Goal: Task Accomplishment & Management: Manage account settings

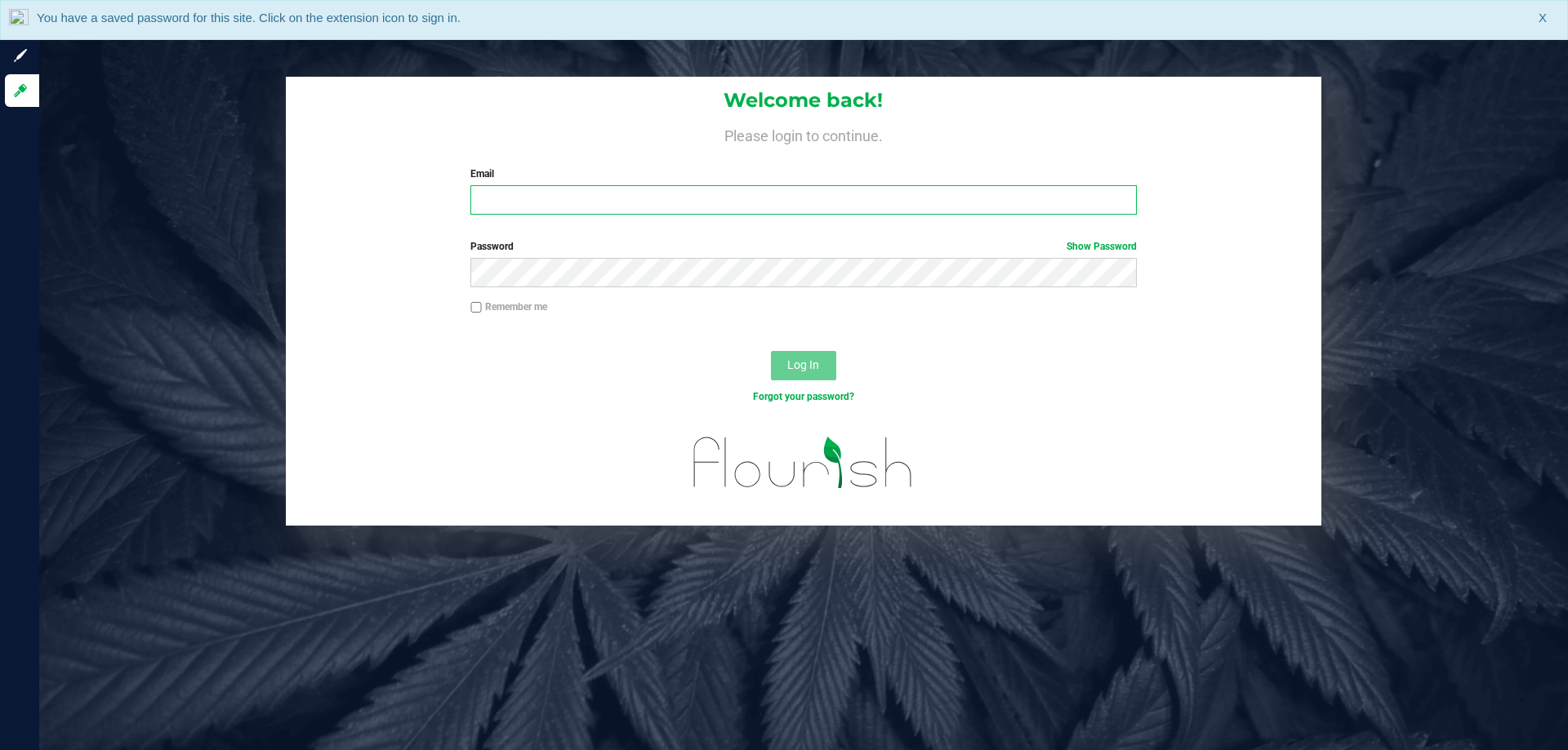
click at [595, 209] on input "Email" at bounding box center [804, 200] width 666 height 29
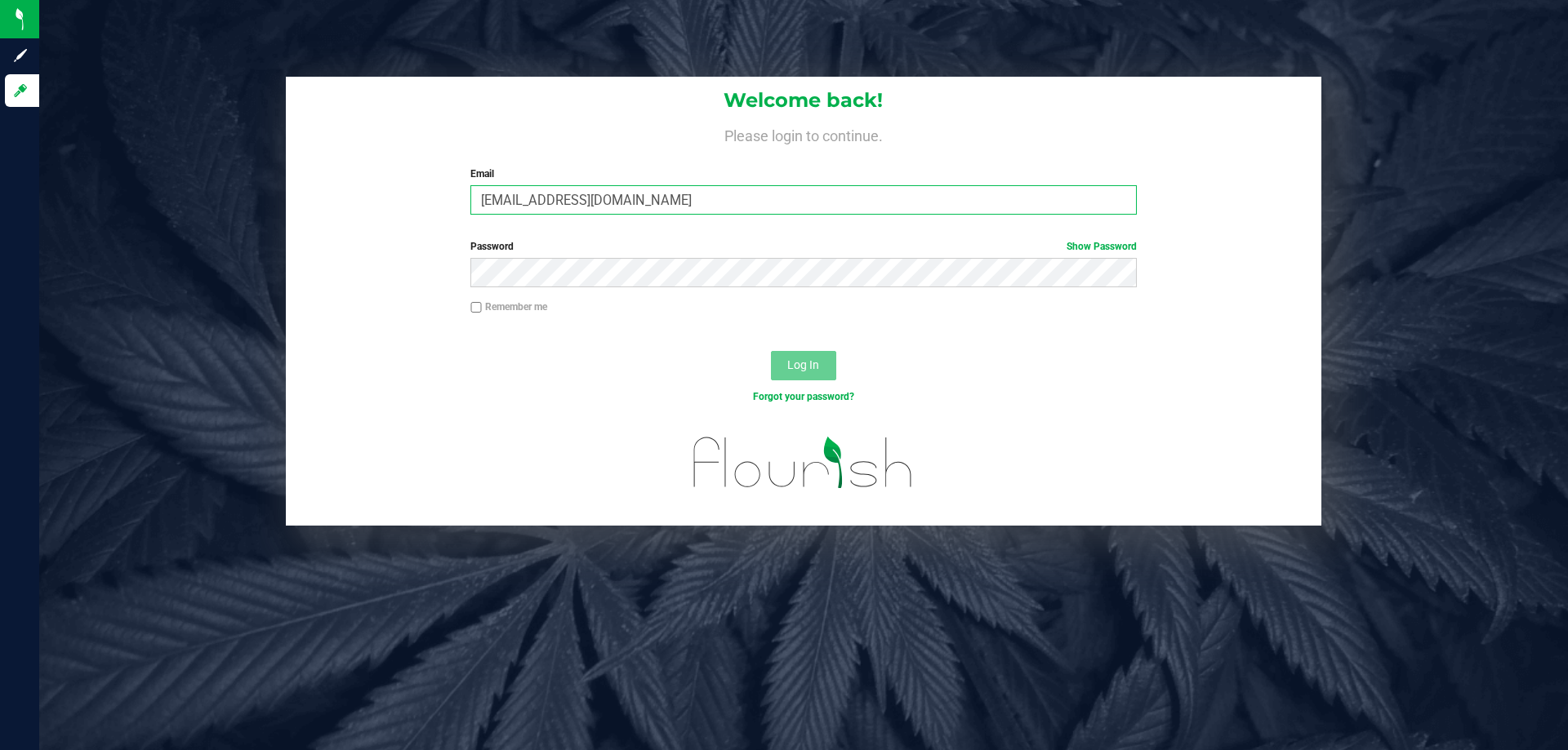
type input "CGee@liveparallel.com"
click at [771, 351] on button "Log In" at bounding box center [804, 366] width 66 height 29
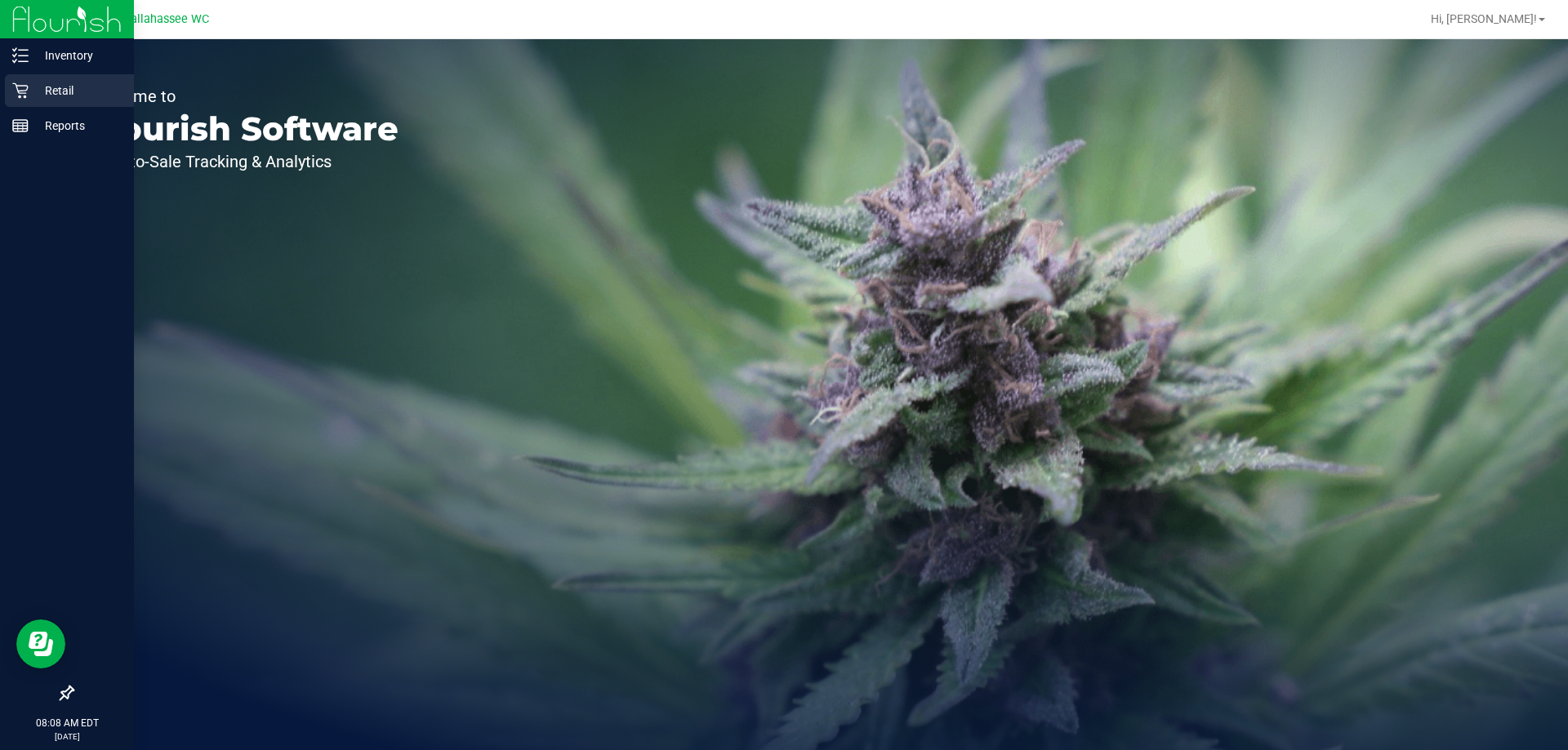
click at [42, 76] on div "Retail" at bounding box center [69, 91] width 129 height 33
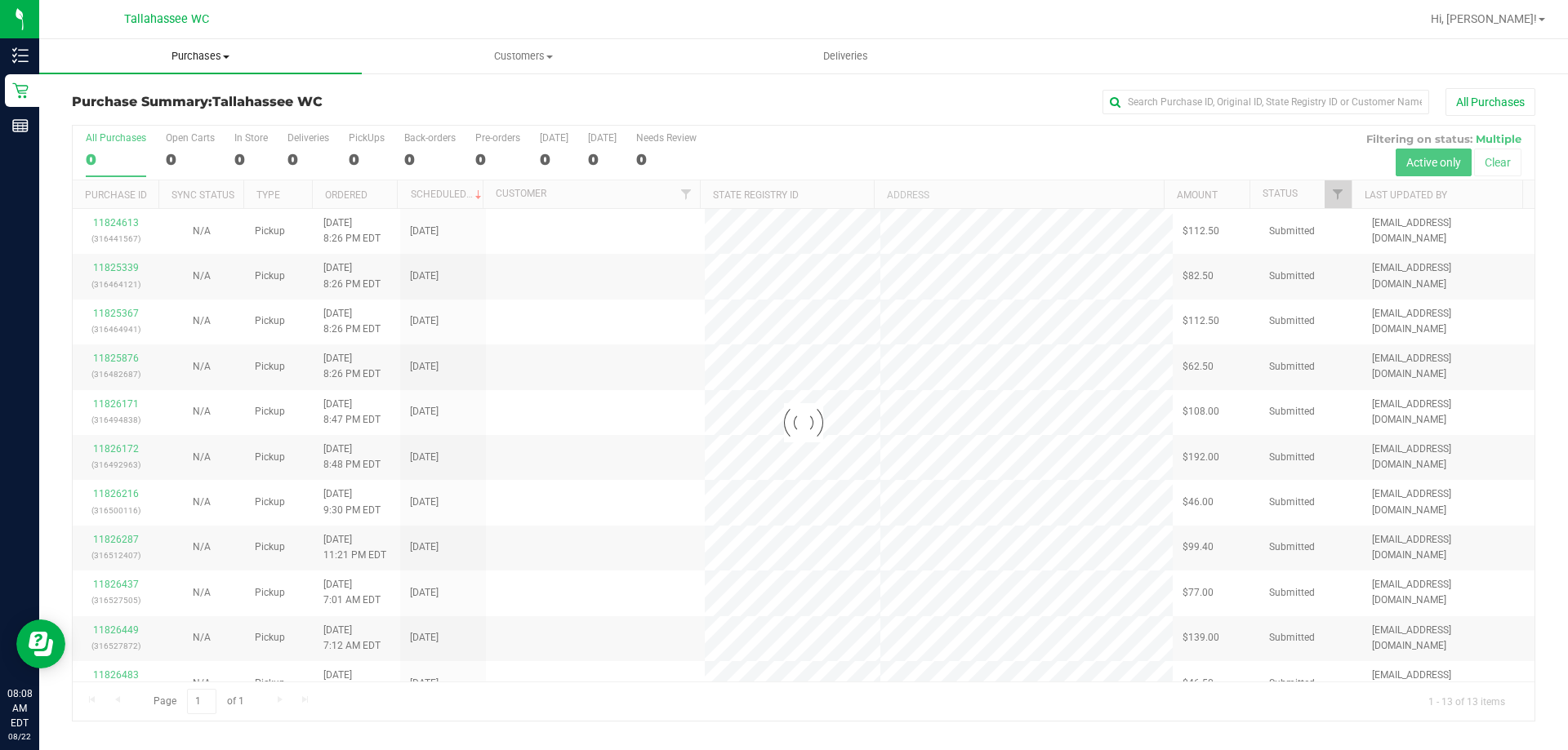
click at [218, 49] on span "Purchases" at bounding box center [200, 56] width 322 height 15
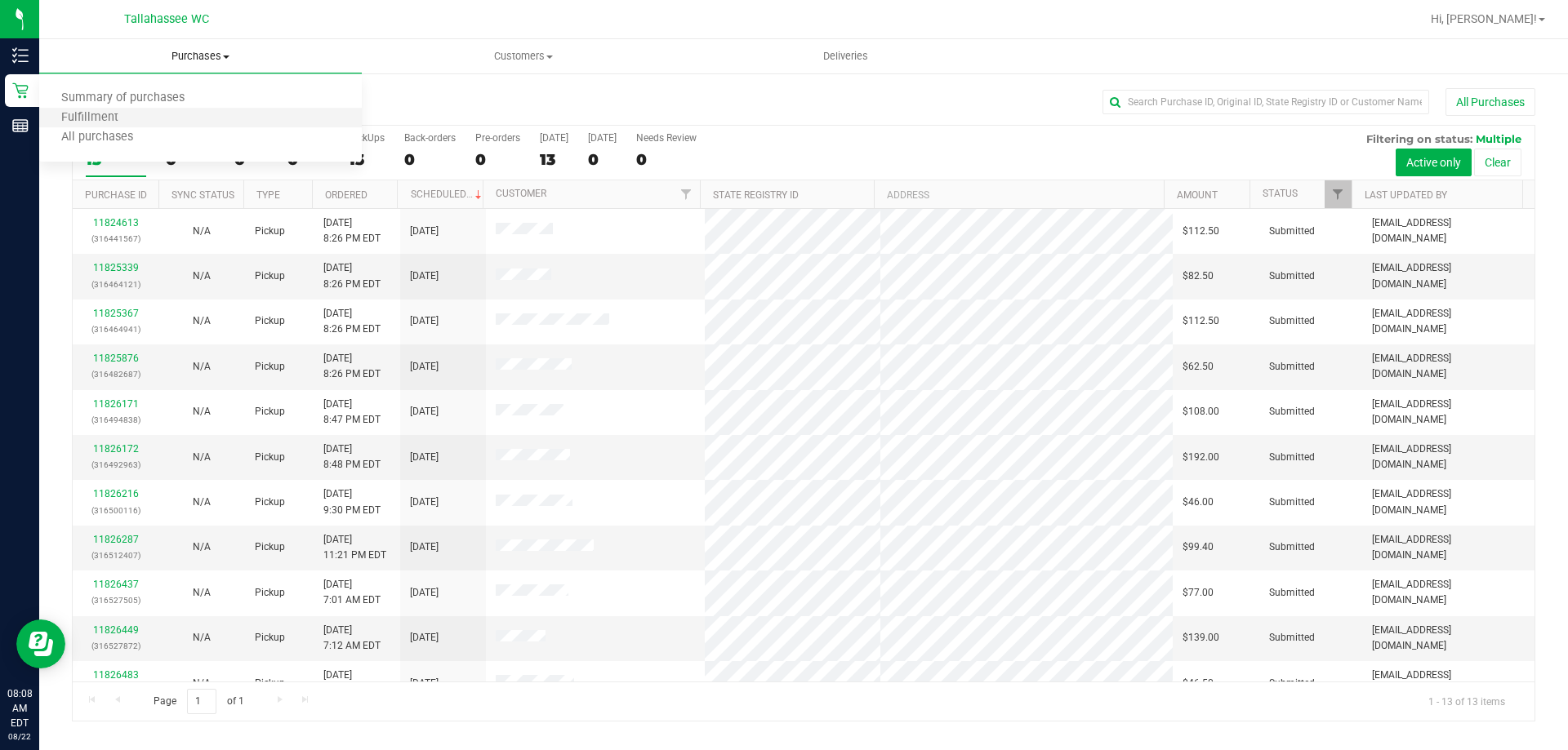
click at [157, 110] on li "Fulfillment" at bounding box center [200, 118] width 322 height 20
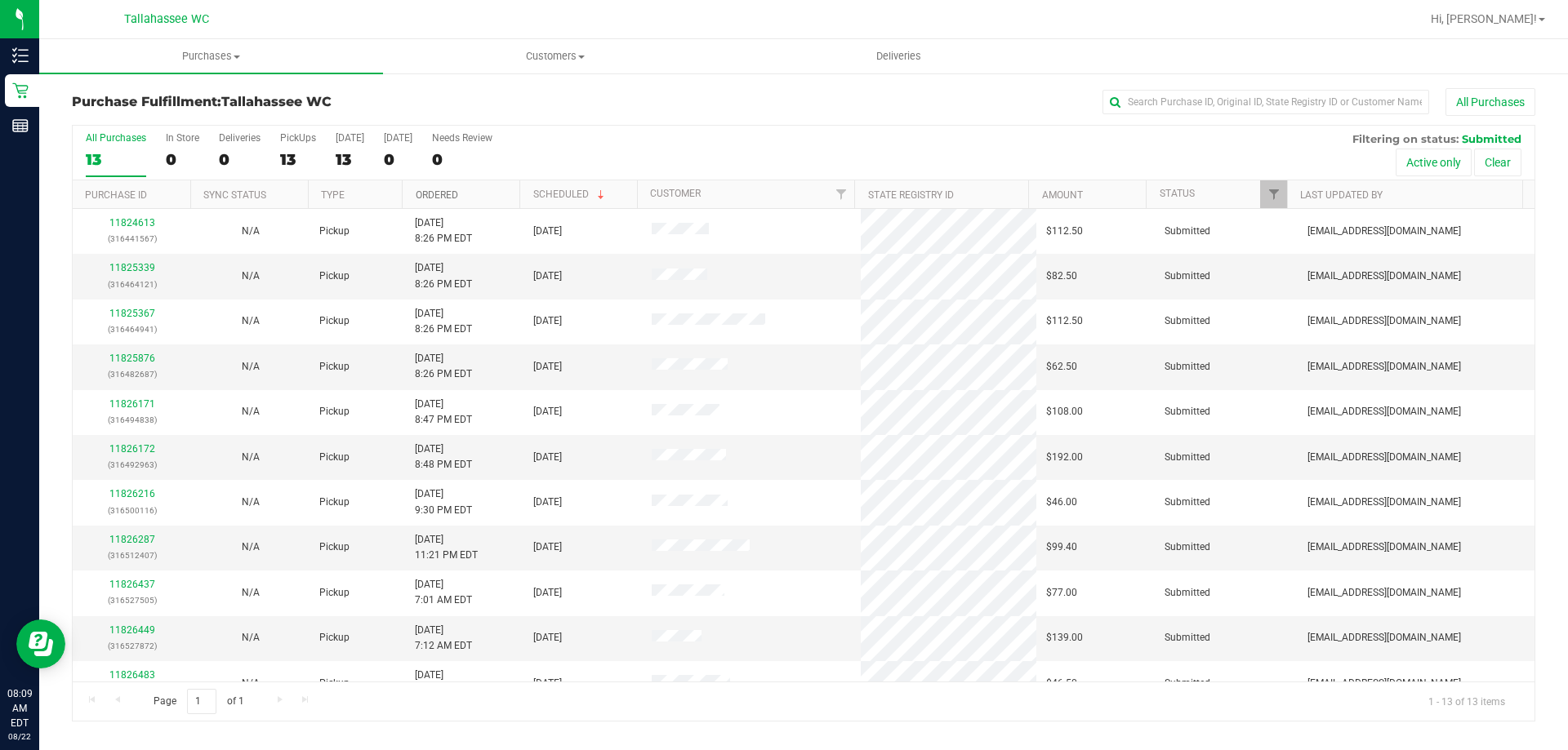
click at [449, 197] on link "Ordered" at bounding box center [437, 194] width 43 height 12
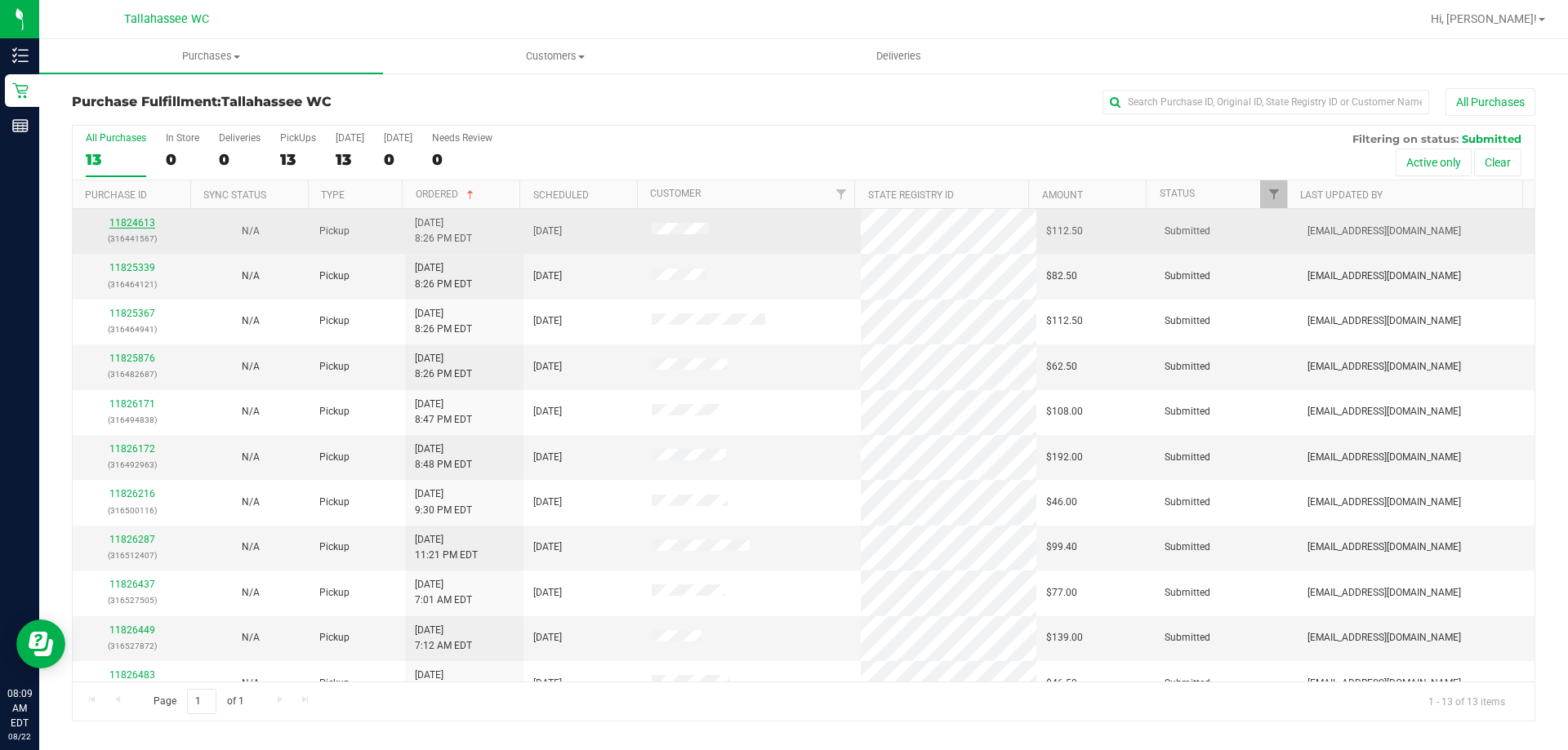
click at [147, 226] on link "11824613" at bounding box center [132, 223] width 46 height 12
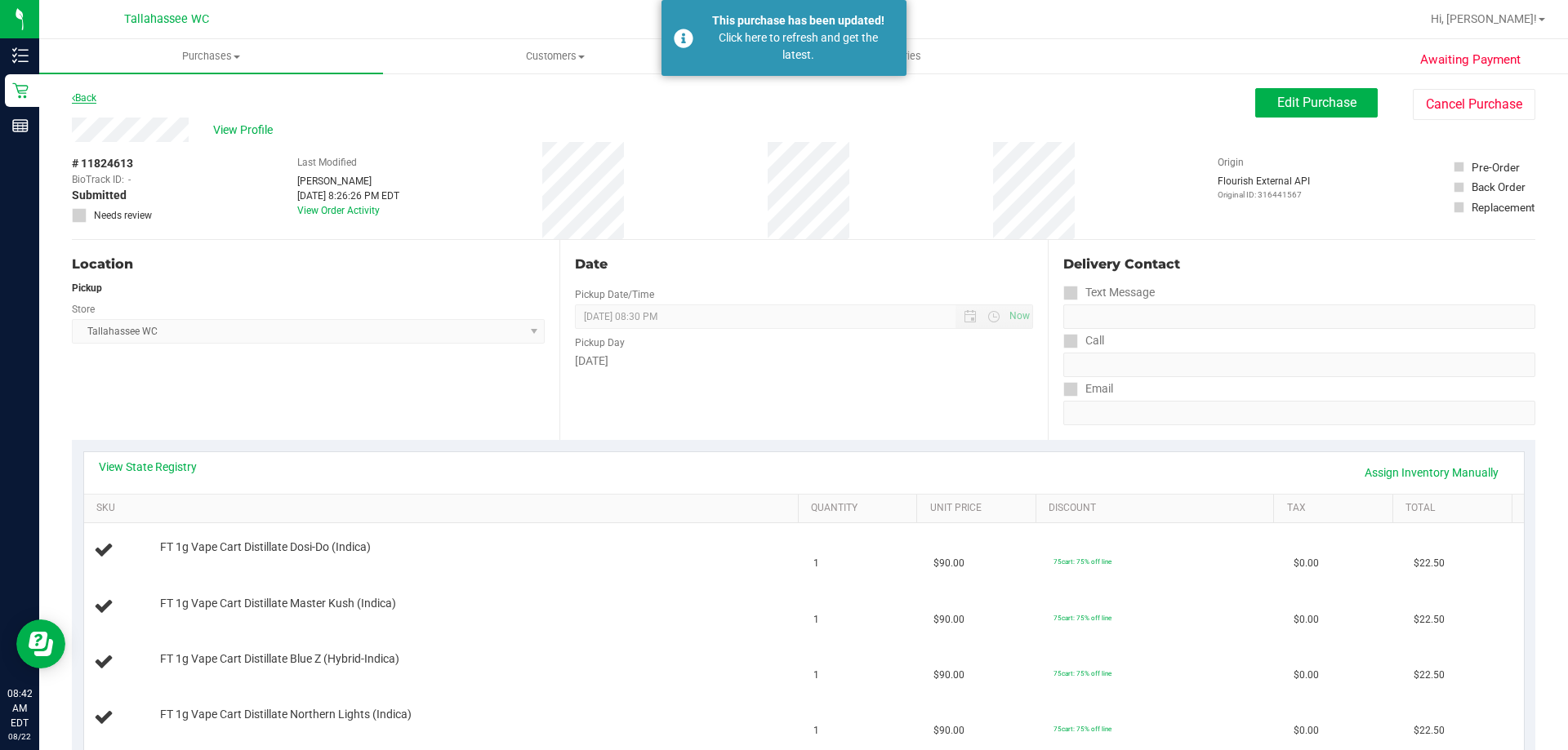
click at [93, 92] on link "Back" at bounding box center [84, 98] width 25 height 12
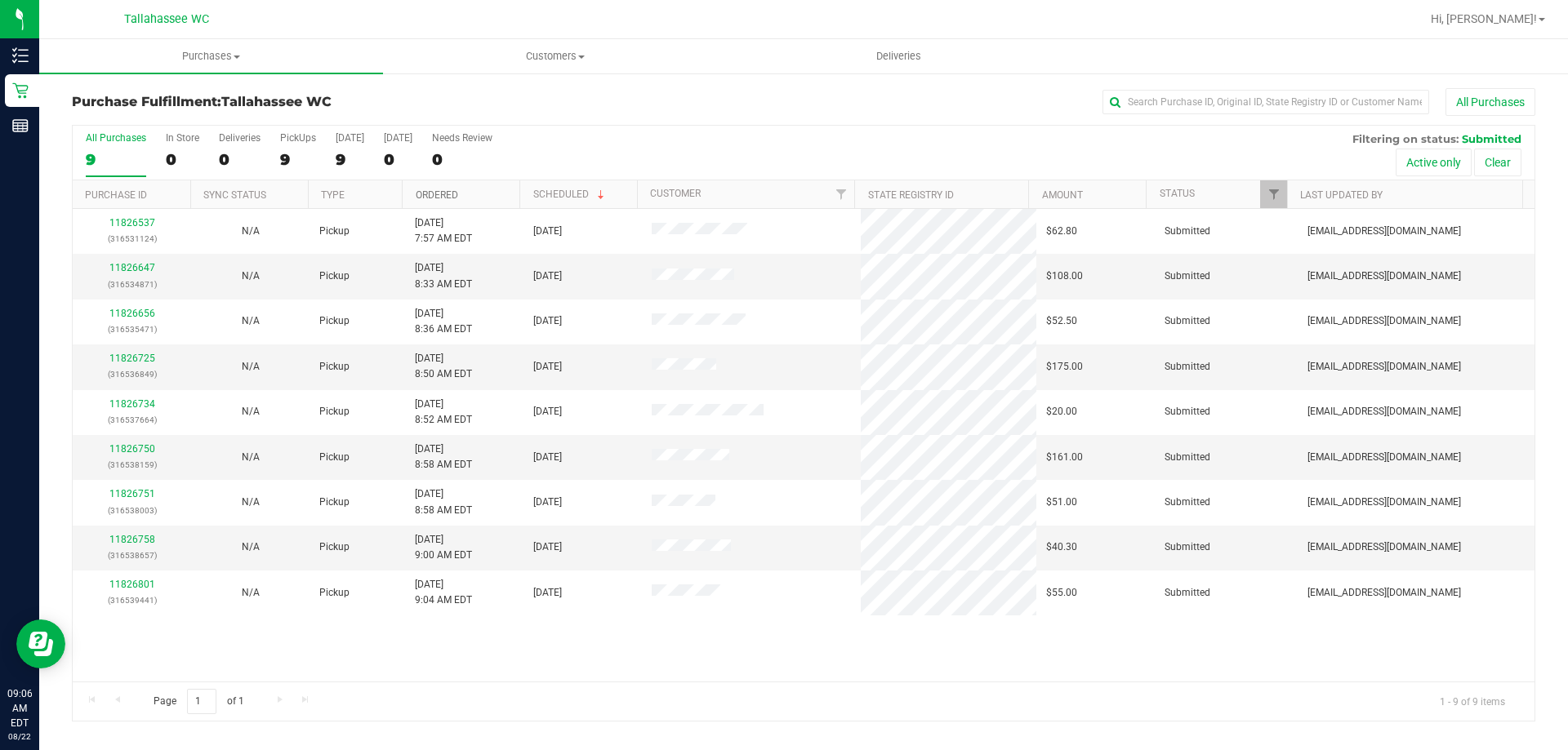
click at [451, 192] on link "Ordered" at bounding box center [437, 194] width 43 height 12
click at [115, 263] on link "11826647" at bounding box center [132, 267] width 46 height 12
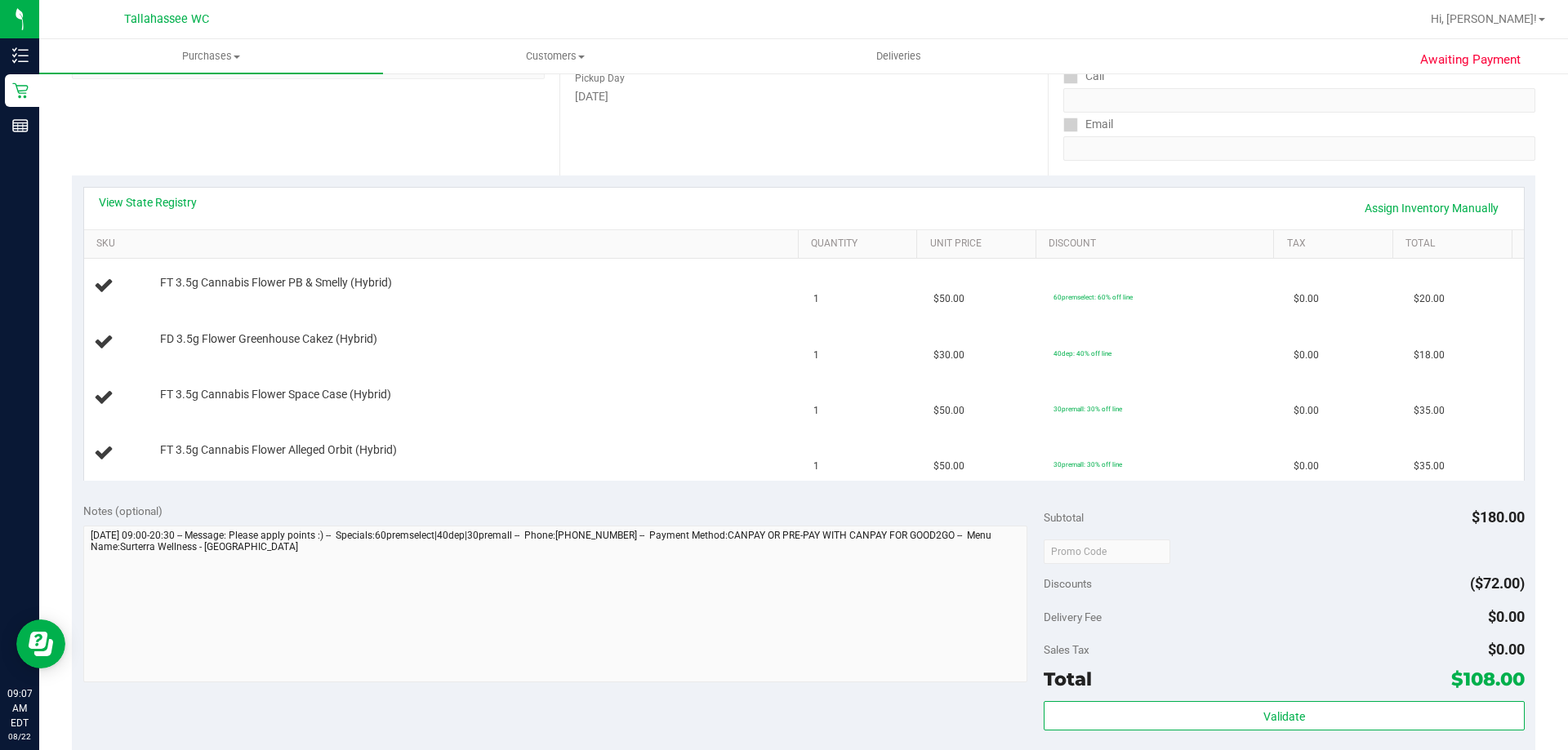
scroll to position [327, 0]
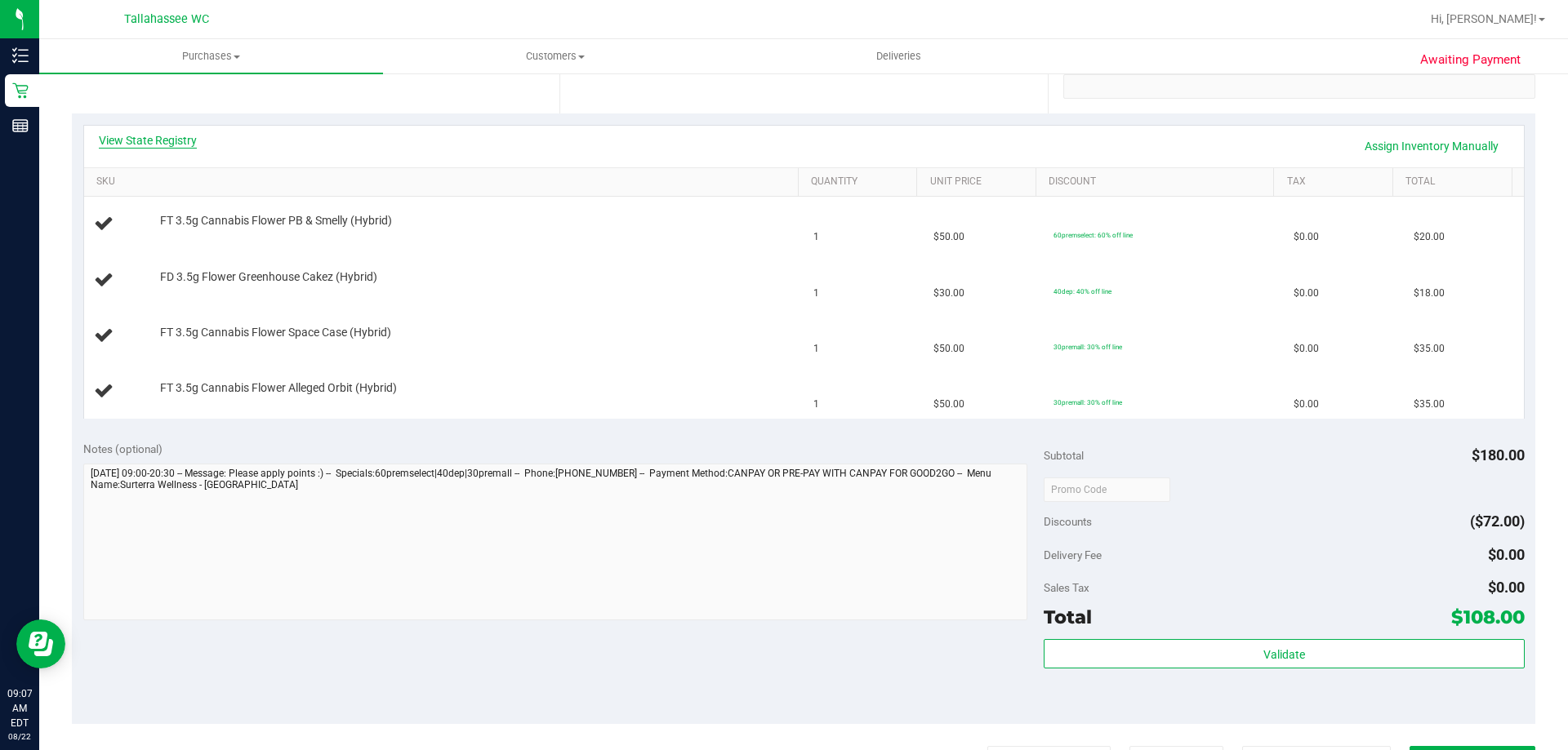
click at [150, 141] on link "View State Registry" at bounding box center [147, 140] width 98 height 16
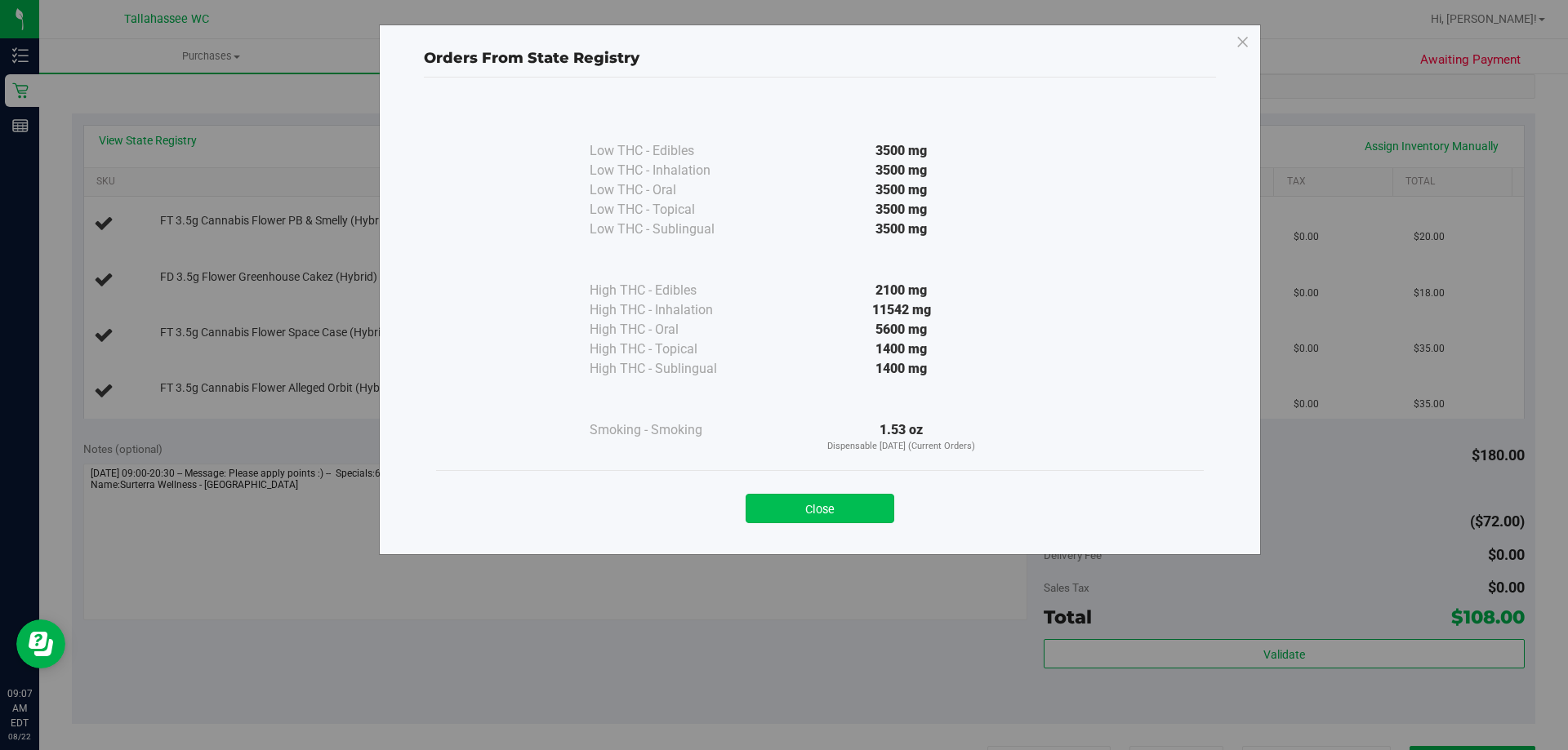
click at [846, 504] on button "Close" at bounding box center [820, 508] width 148 height 29
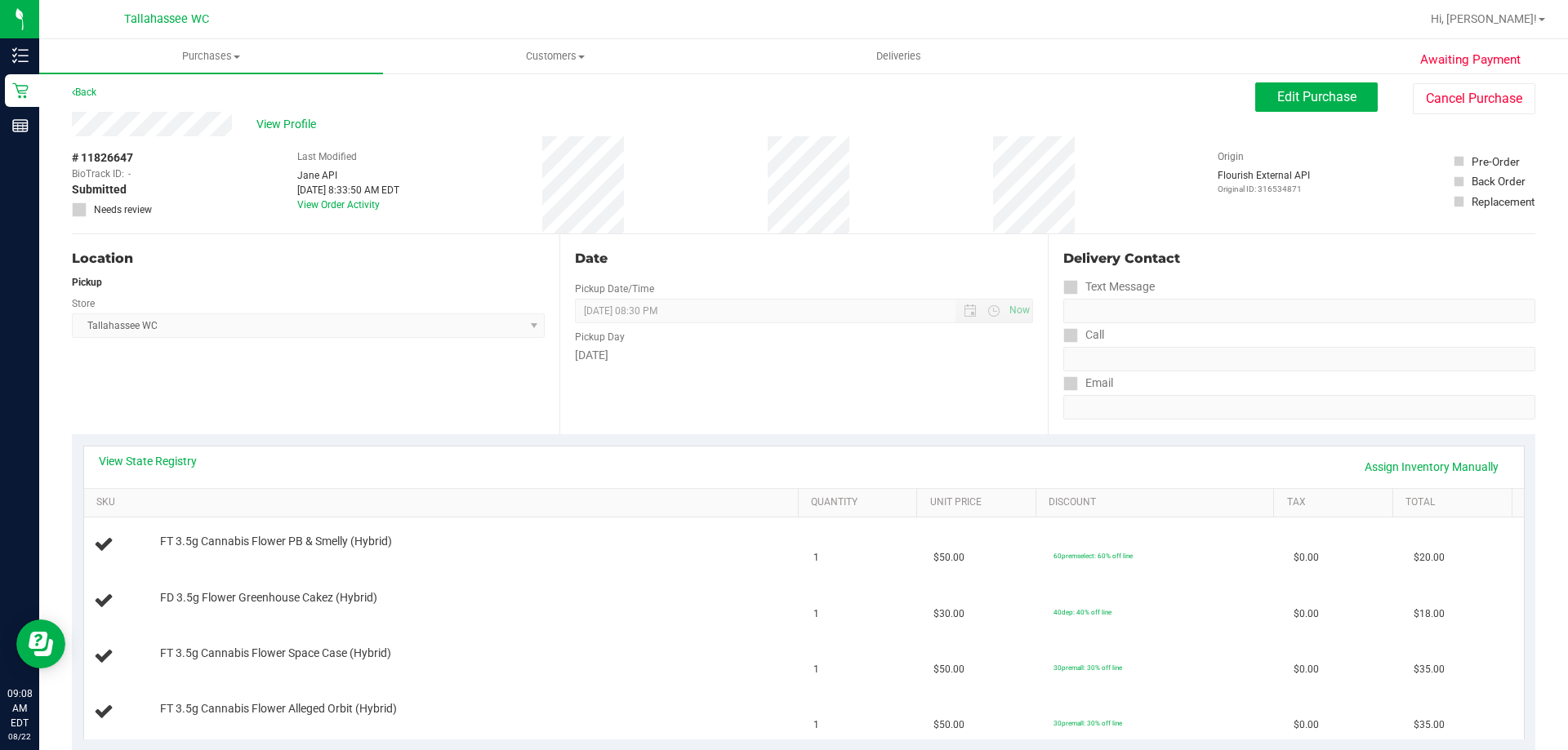
scroll to position [0, 0]
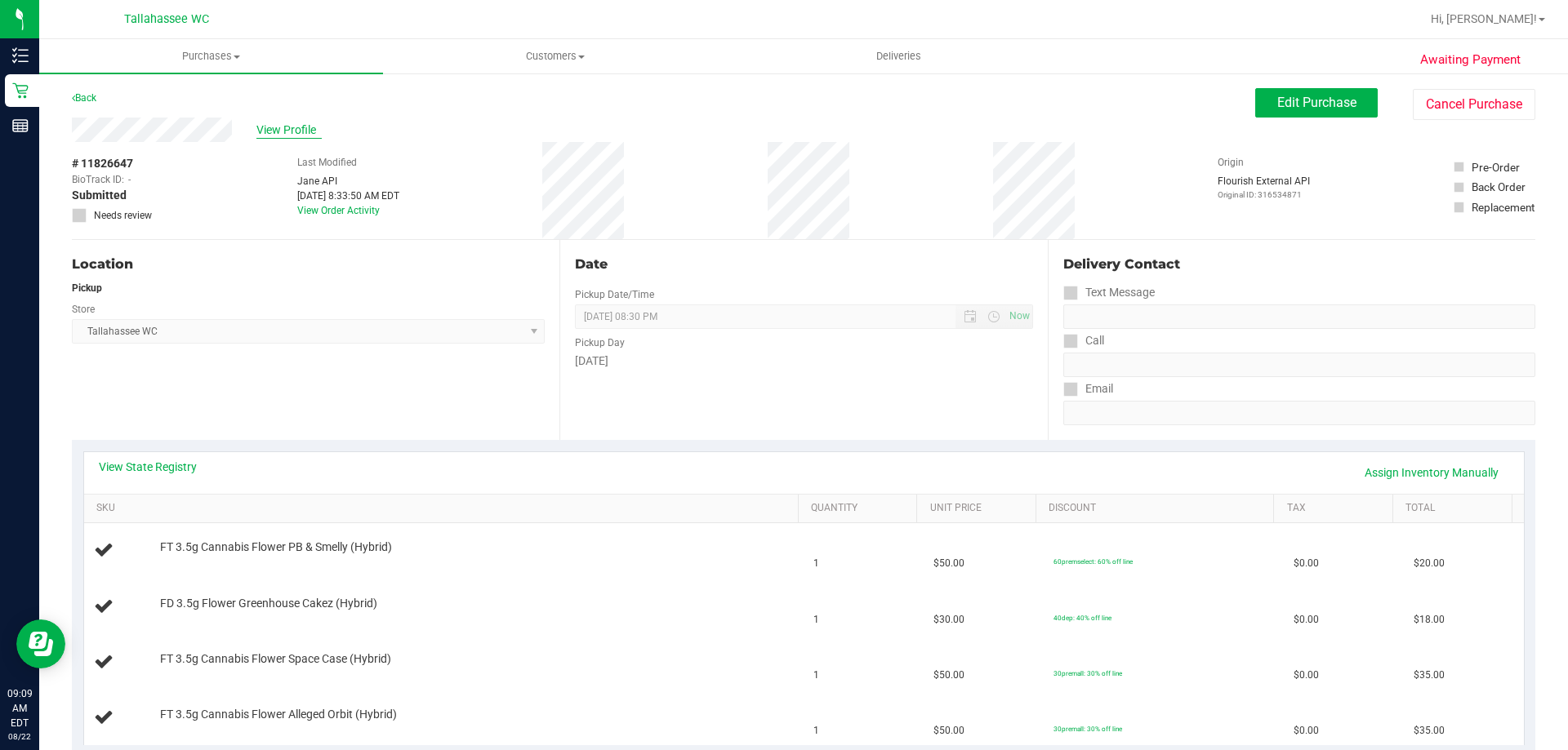
click at [302, 124] on span "View Profile" at bounding box center [289, 130] width 66 height 17
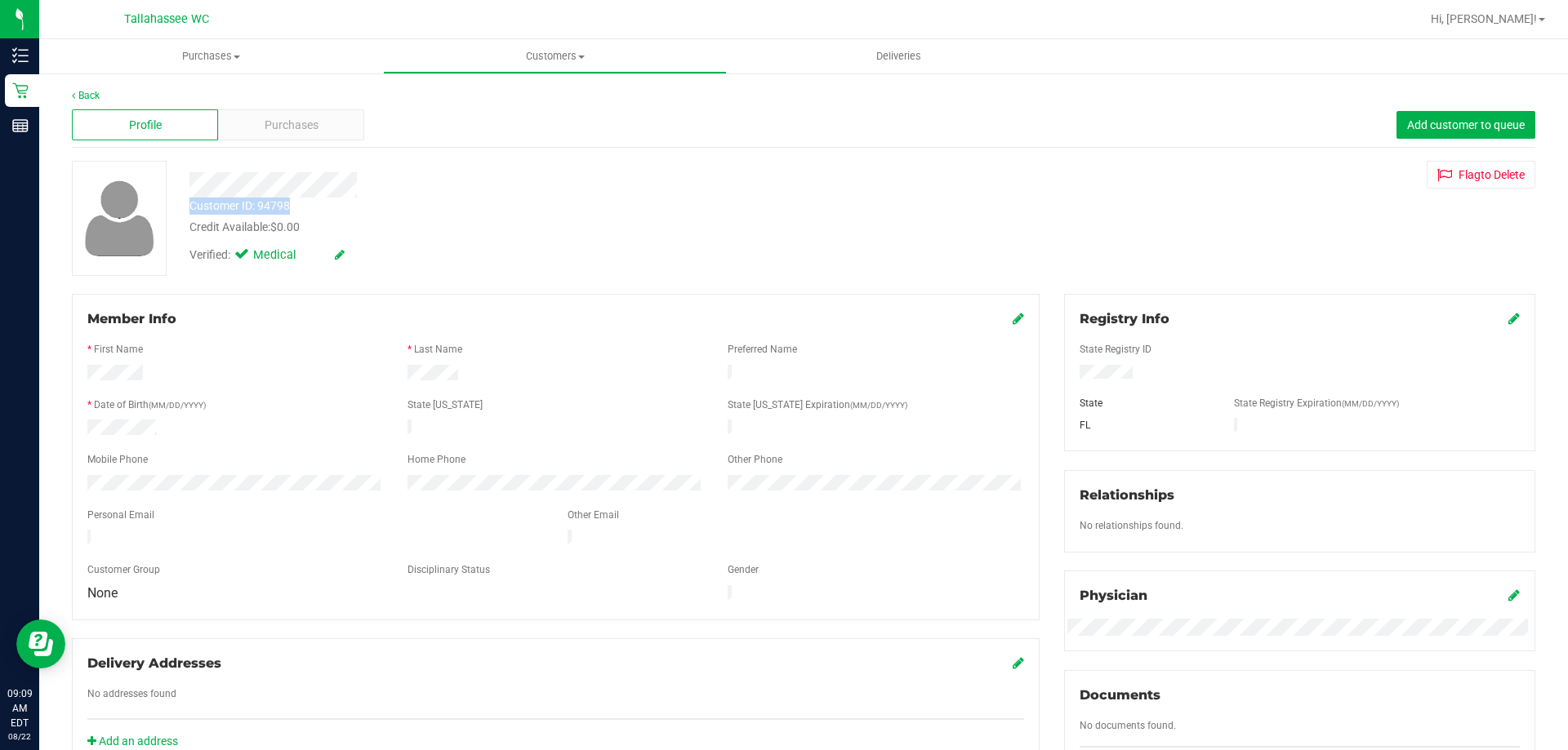
drag, startPoint x: 191, startPoint y: 204, endPoint x: 299, endPoint y: 209, distance: 108.1
click at [299, 209] on div "Customer ID: 94798 Credit Available: $0.00" at bounding box center [550, 217] width 744 height 38
copy div "Customer ID: 94798"
click at [262, 101] on div "Back" at bounding box center [804, 95] width 1463 height 15
click at [85, 97] on link "Back" at bounding box center [85, 95] width 28 height 12
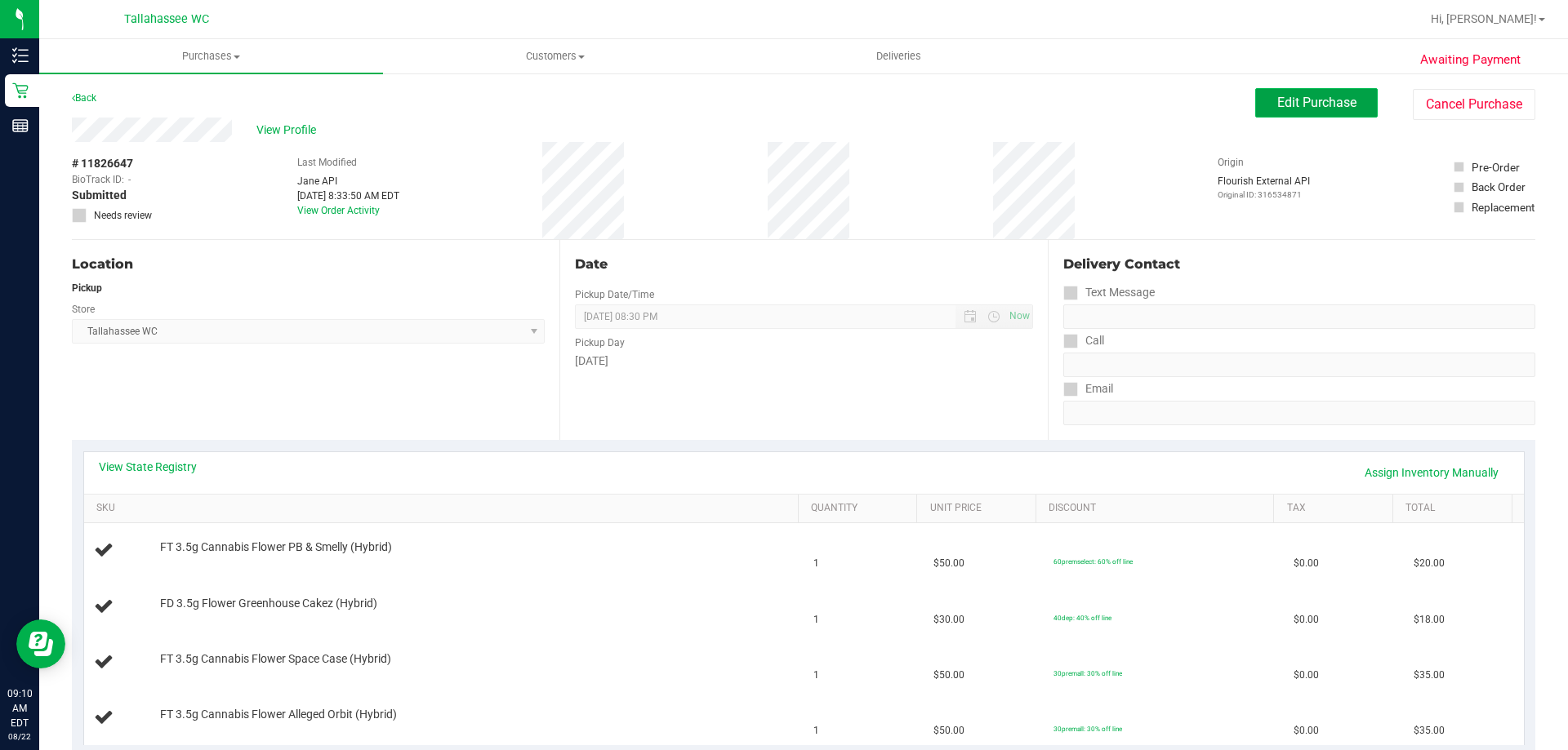
click at [1278, 103] on span "Edit Purchase" at bounding box center [1317, 102] width 79 height 15
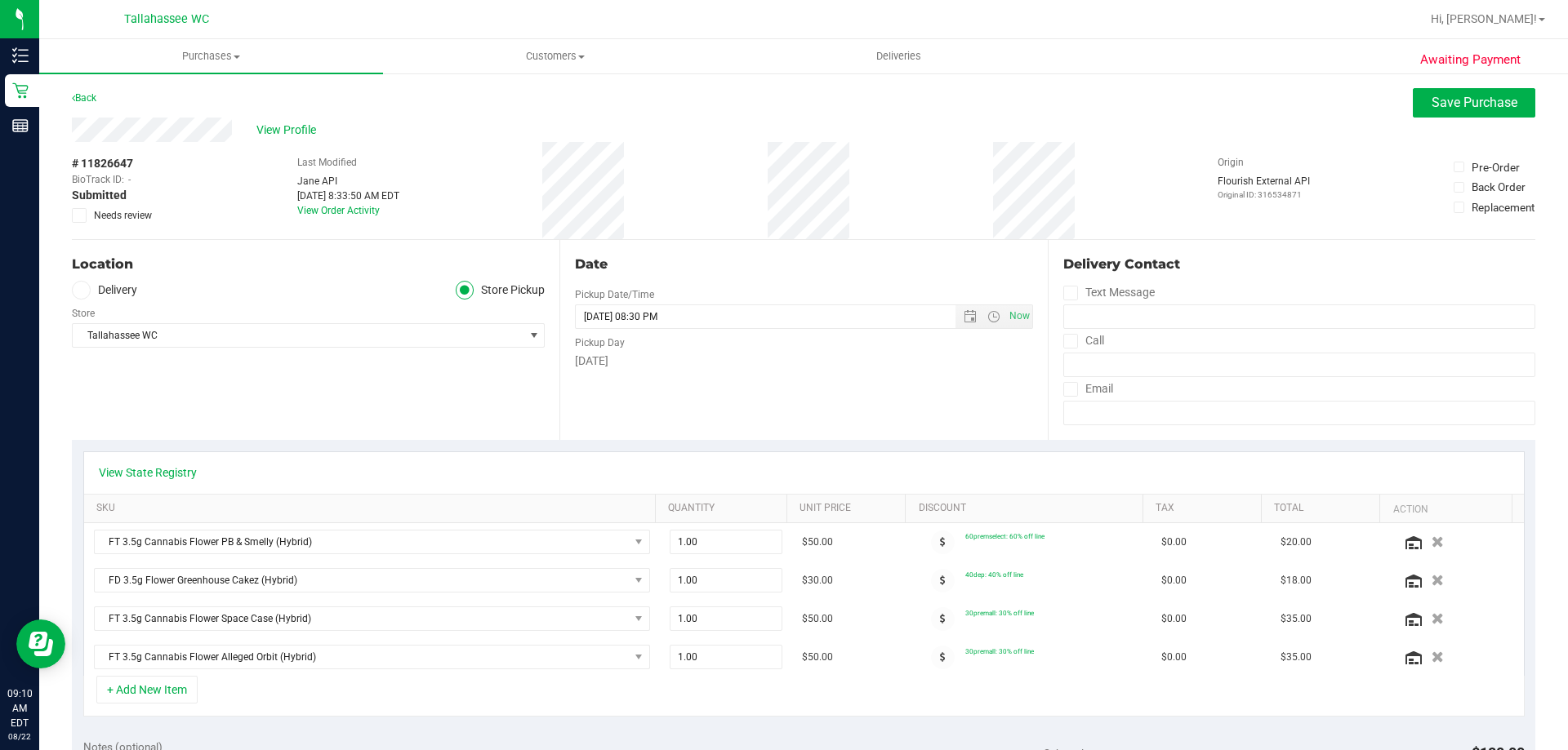
click at [76, 216] on icon at bounding box center [80, 216] width 11 height 0
click at [0, 0] on input "Needs review" at bounding box center [0, 0] width 0 height 0
click at [1467, 105] on span "Save Purchase" at bounding box center [1474, 102] width 86 height 15
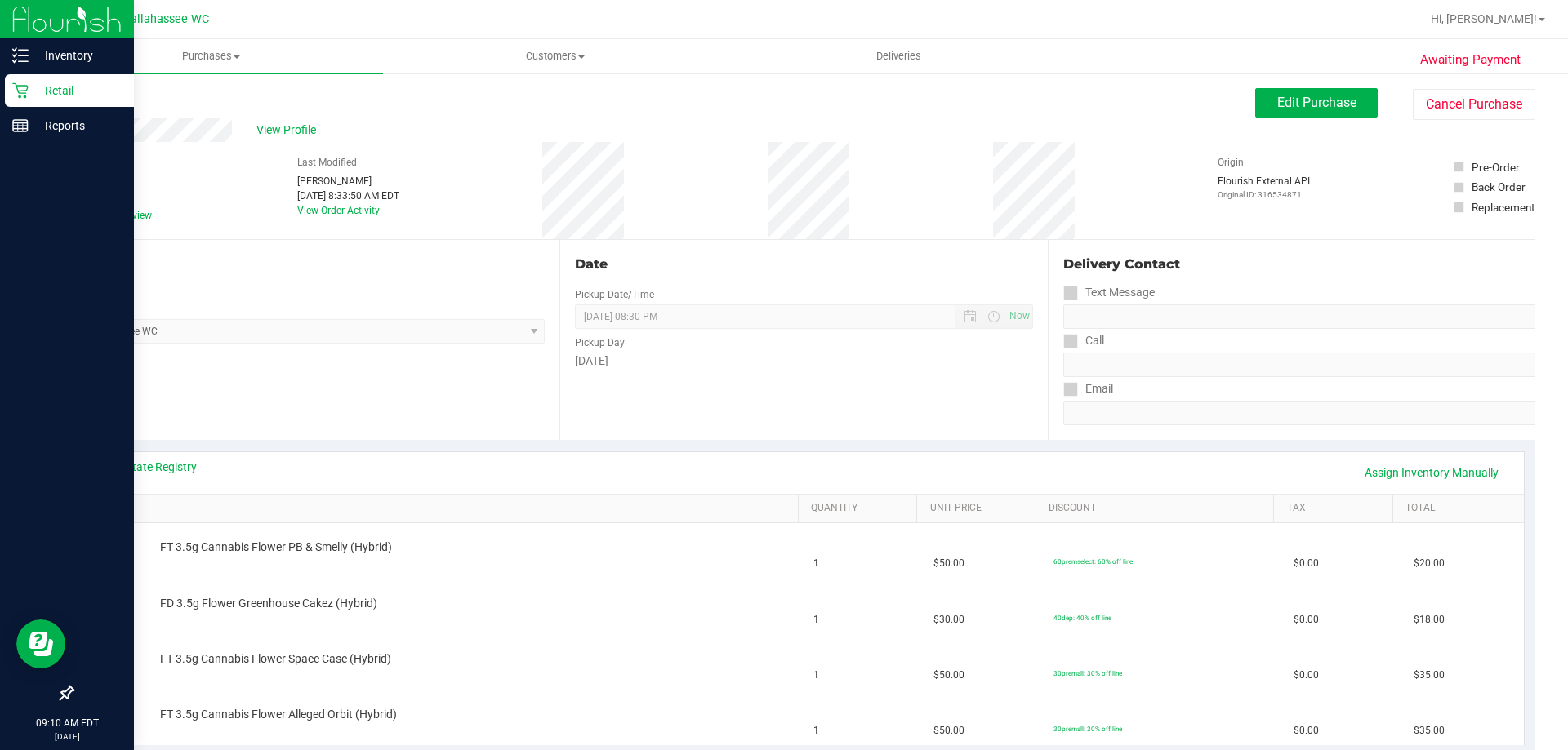
click at [19, 99] on div "Retail" at bounding box center [69, 91] width 129 height 33
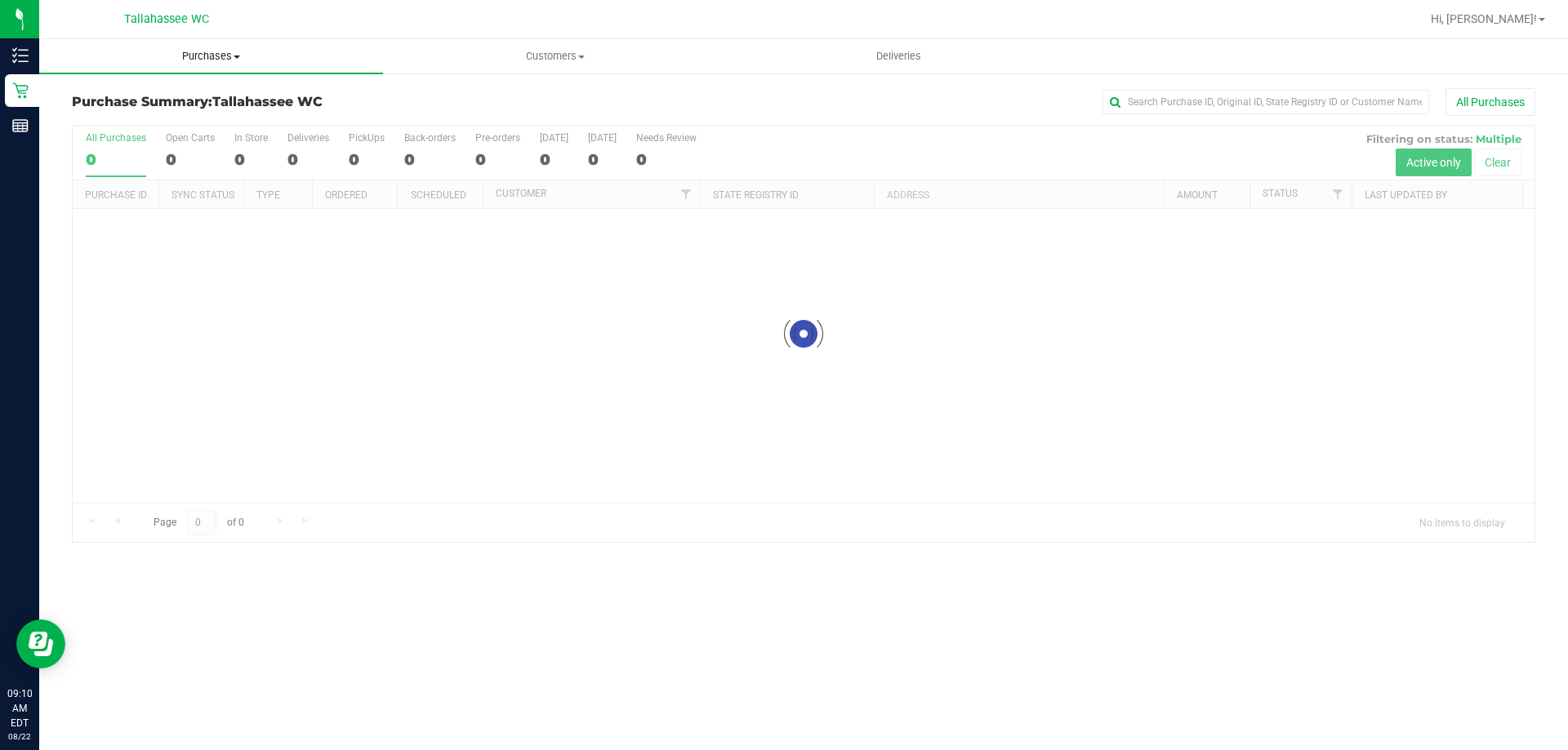
click at [221, 51] on span "Purchases" at bounding box center [210, 56] width 344 height 15
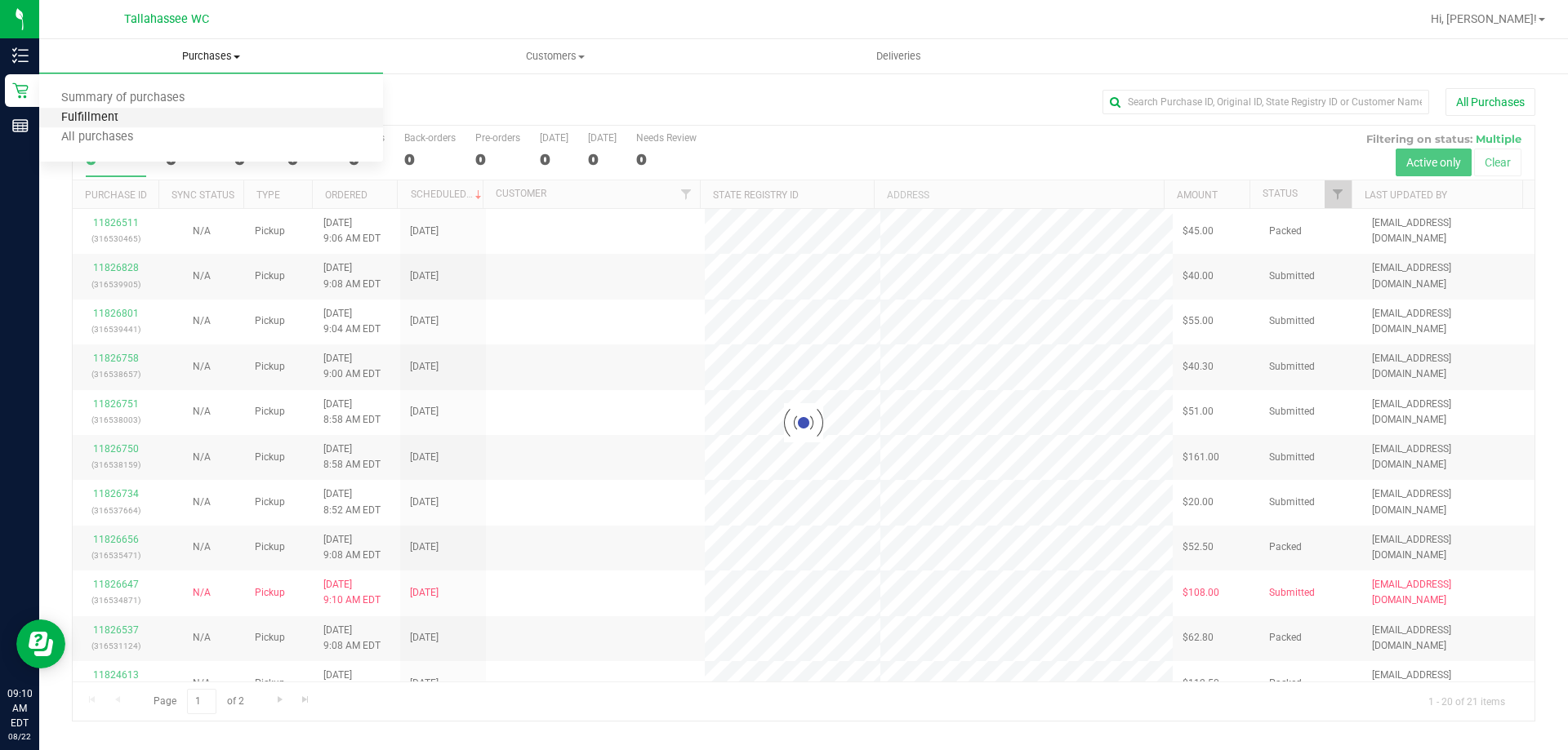
click at [107, 111] on span "Fulfillment" at bounding box center [90, 118] width 101 height 14
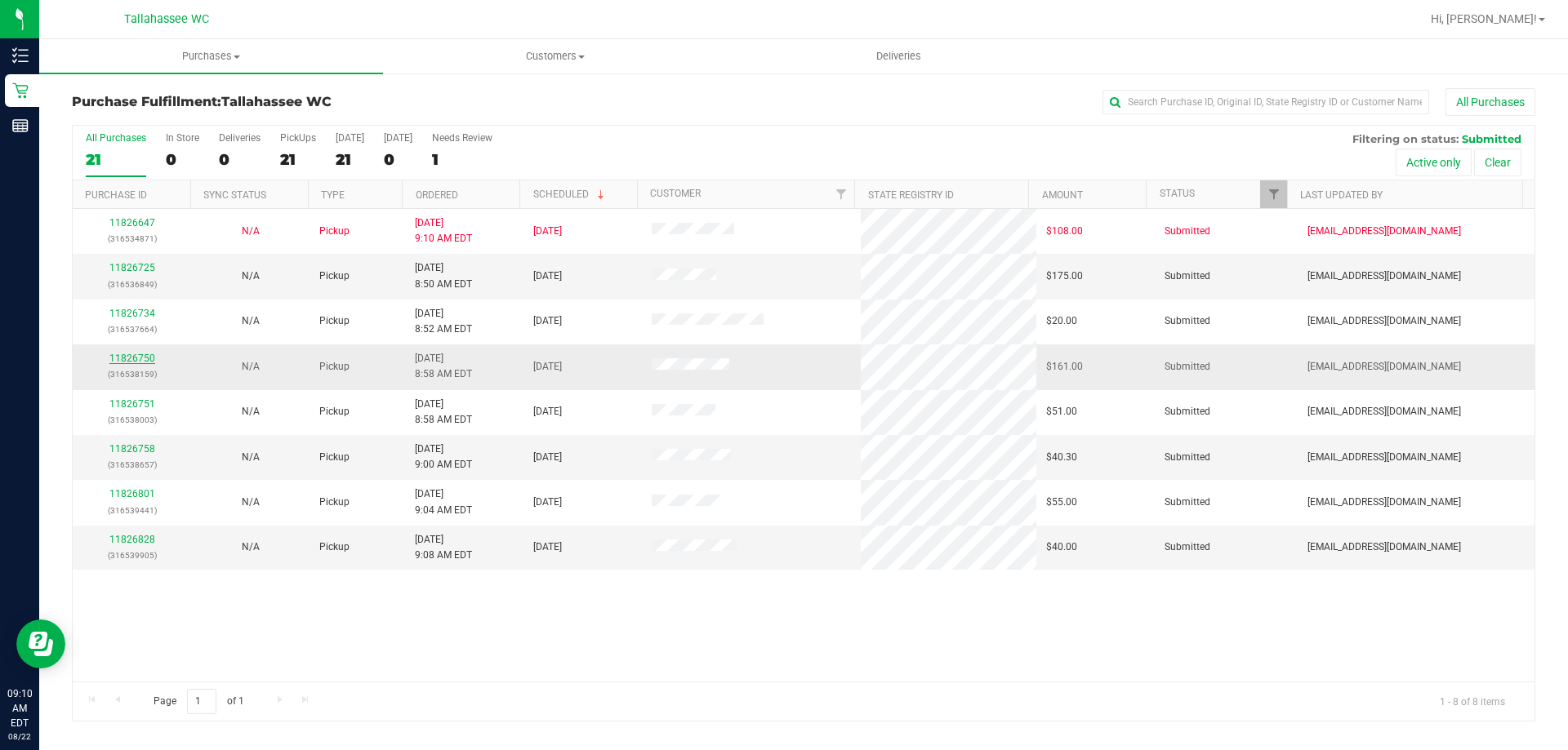
click at [112, 355] on link "11826750" at bounding box center [132, 358] width 46 height 12
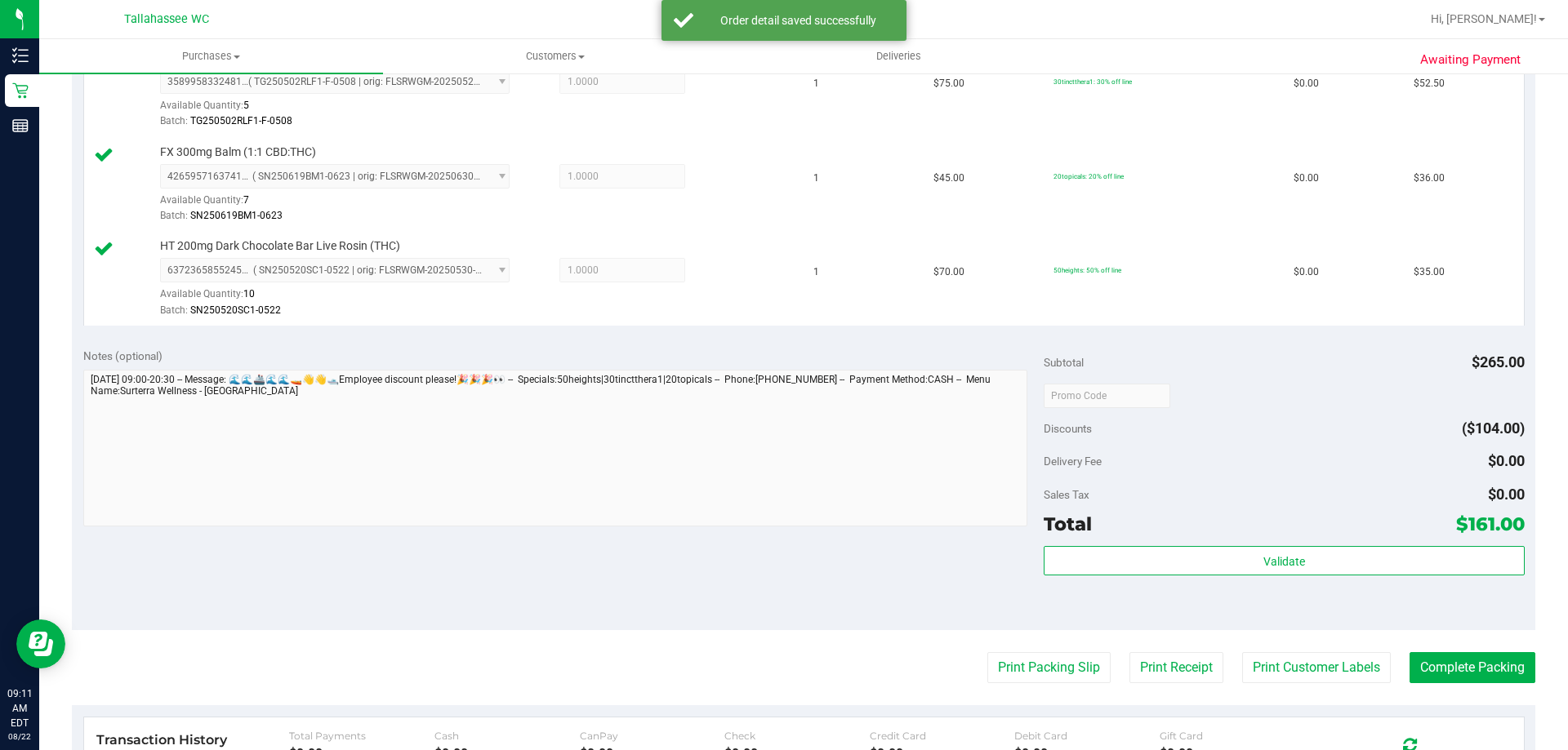
scroll to position [735, 0]
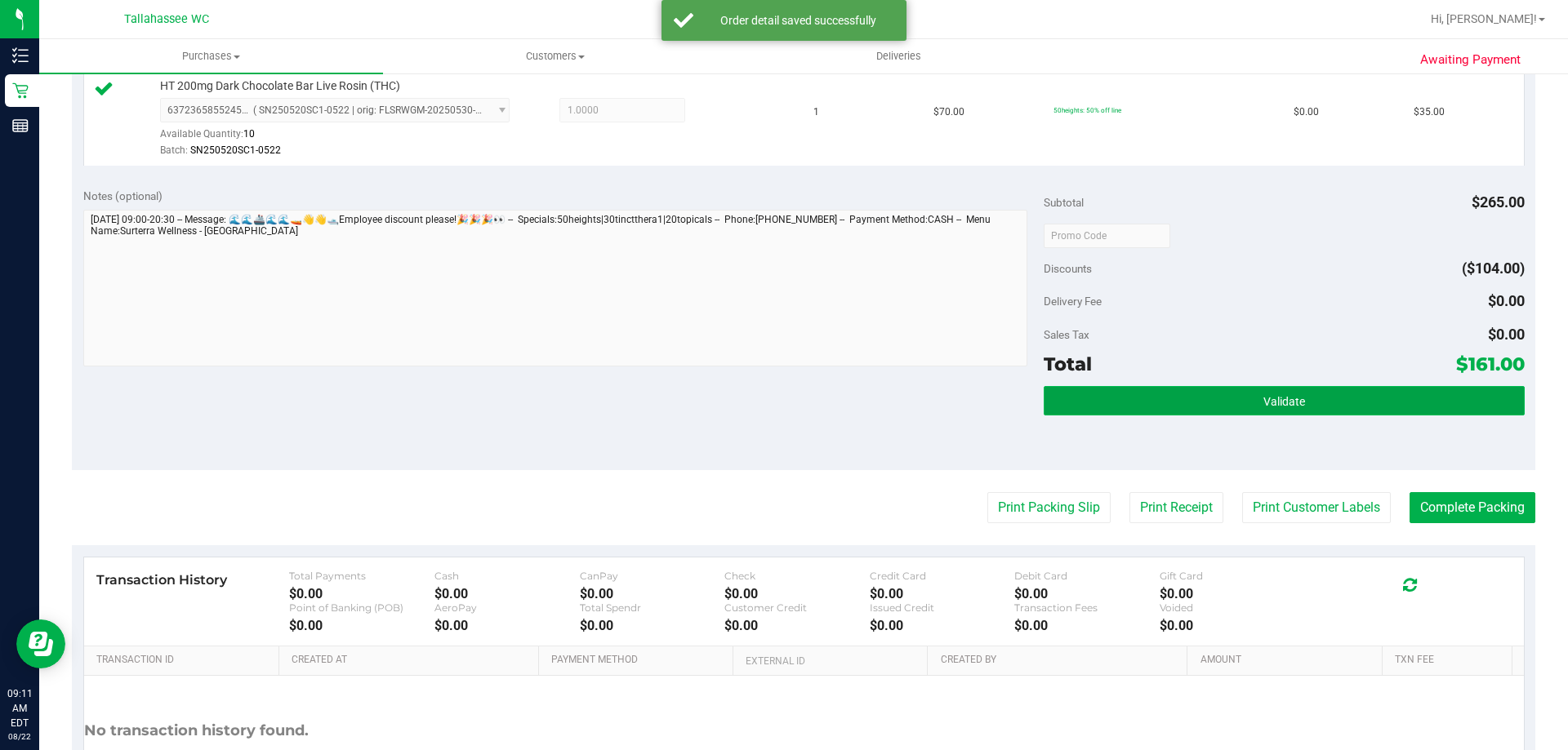
click at [1144, 405] on button "Validate" at bounding box center [1283, 400] width 480 height 29
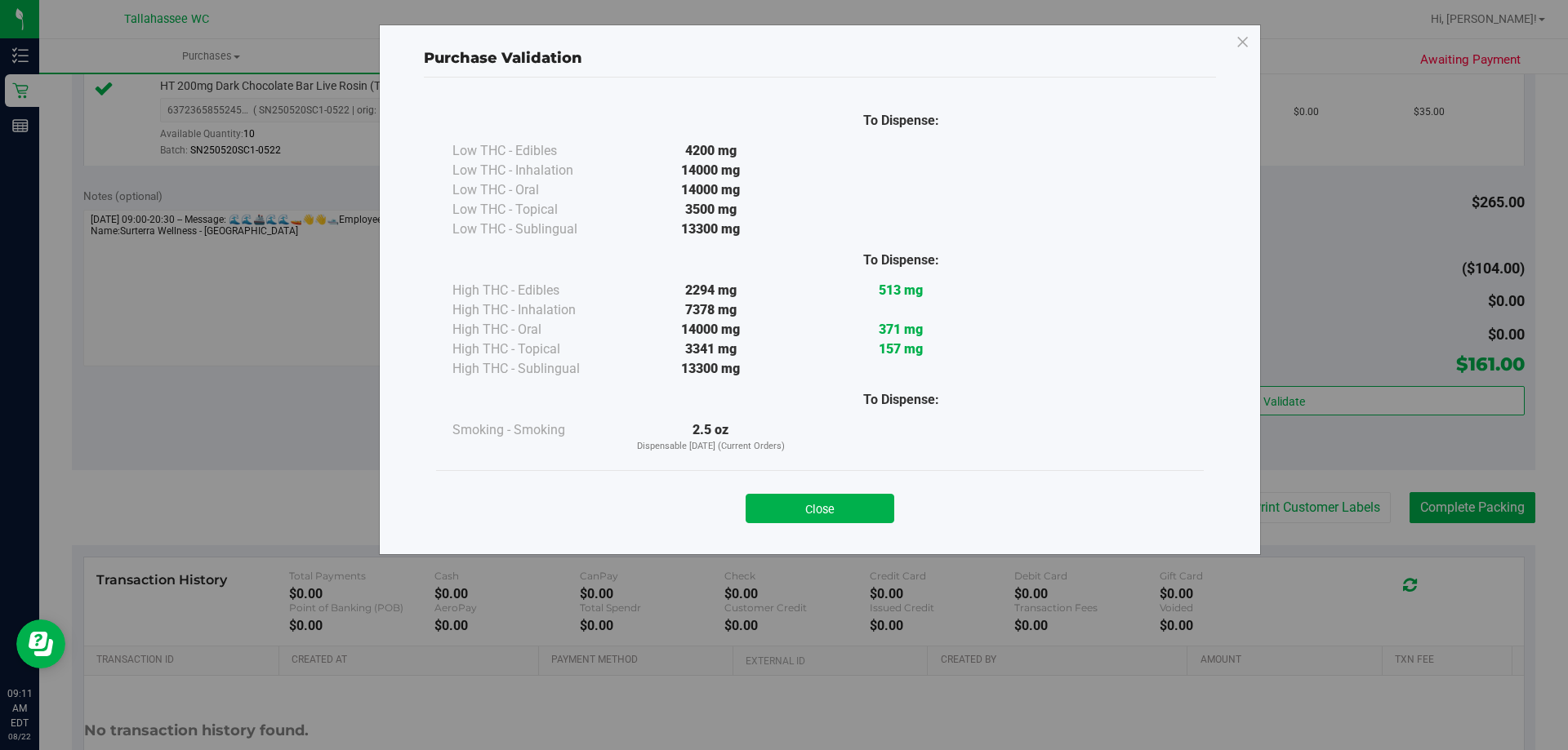
click at [799, 528] on div "Close" at bounding box center [820, 503] width 768 height 67
click at [791, 504] on button "Close" at bounding box center [820, 508] width 148 height 29
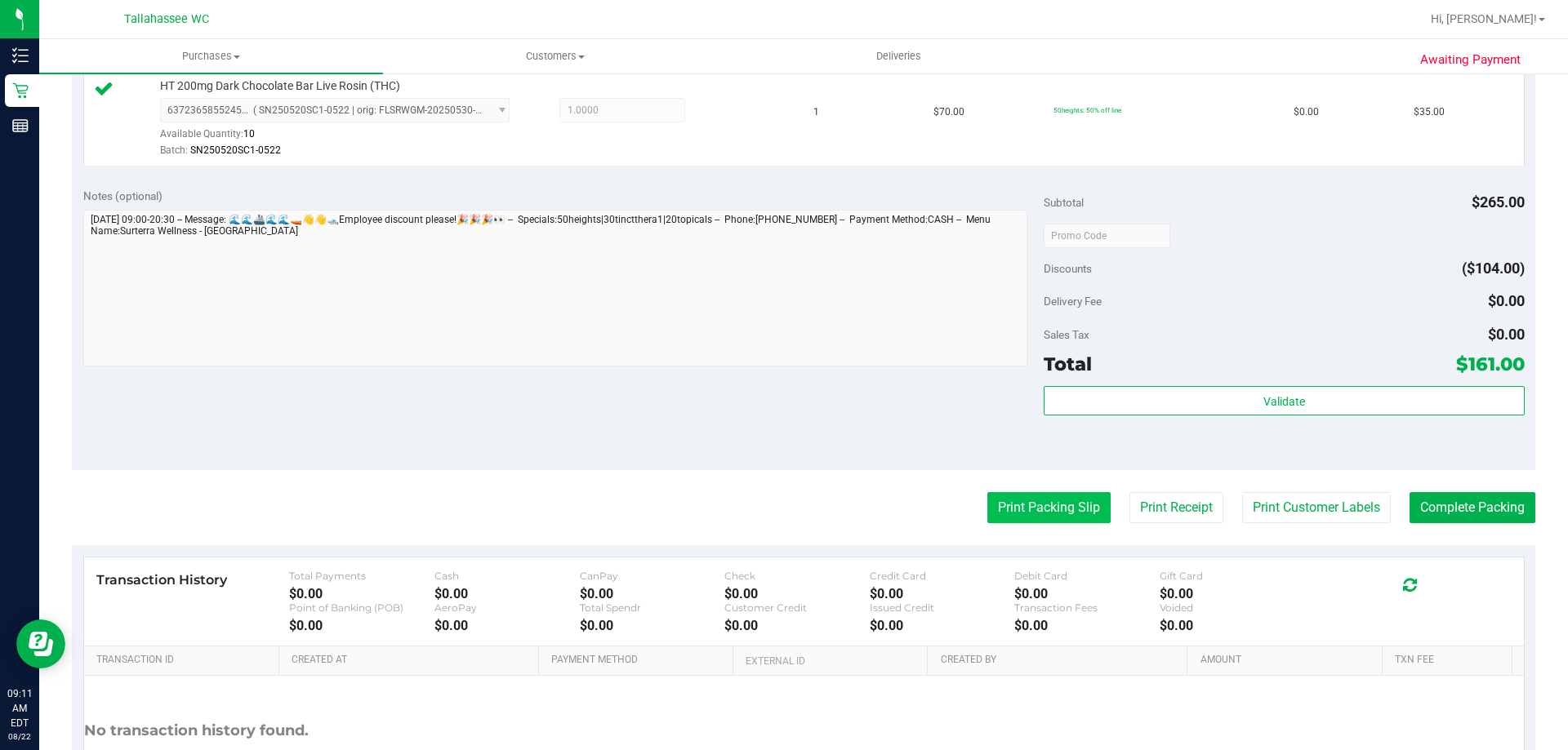
click at [1022, 493] on button "Print Packing Slip" at bounding box center [1049, 508] width 123 height 31
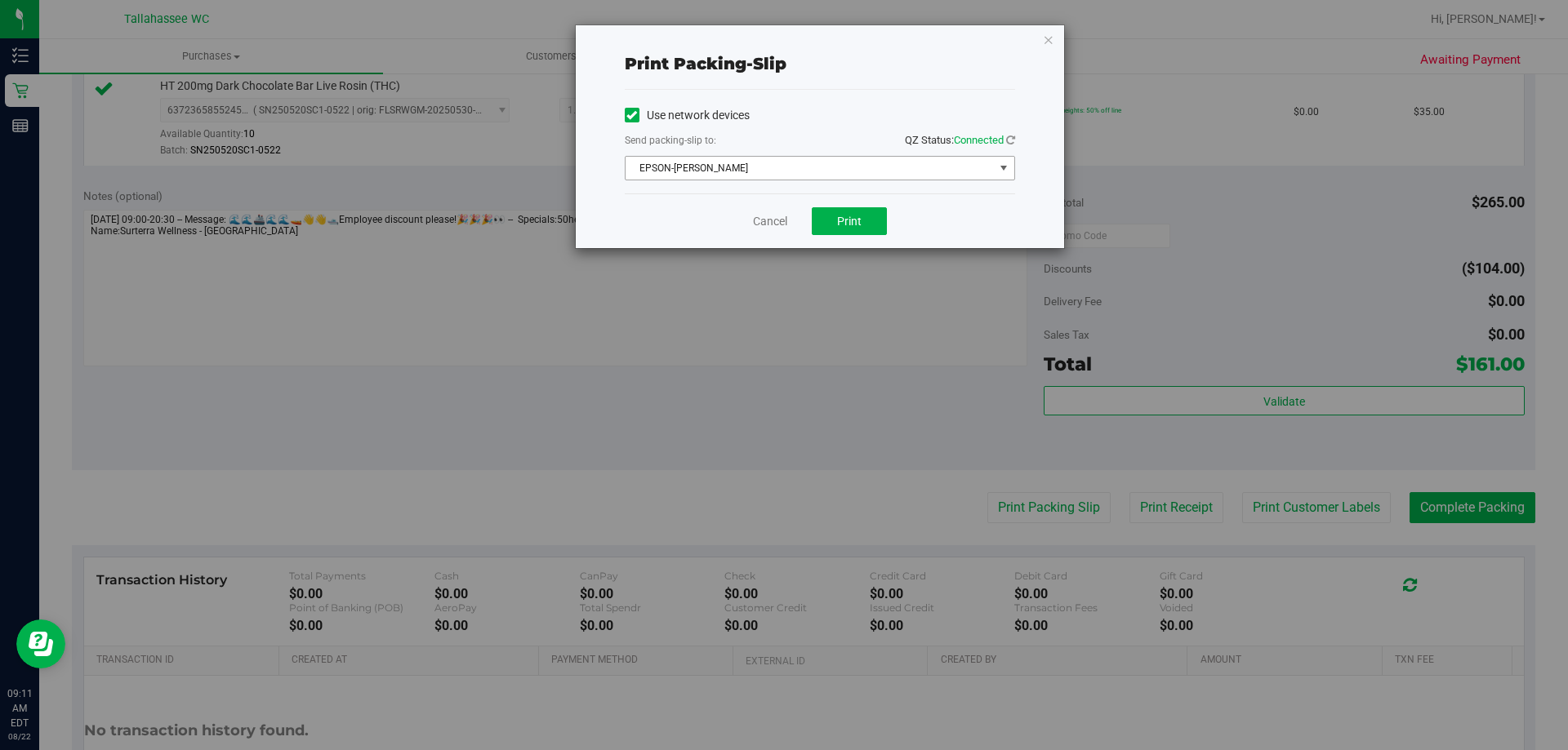
click at [719, 162] on span "EPSON-[PERSON_NAME]" at bounding box center [810, 169] width 368 height 23
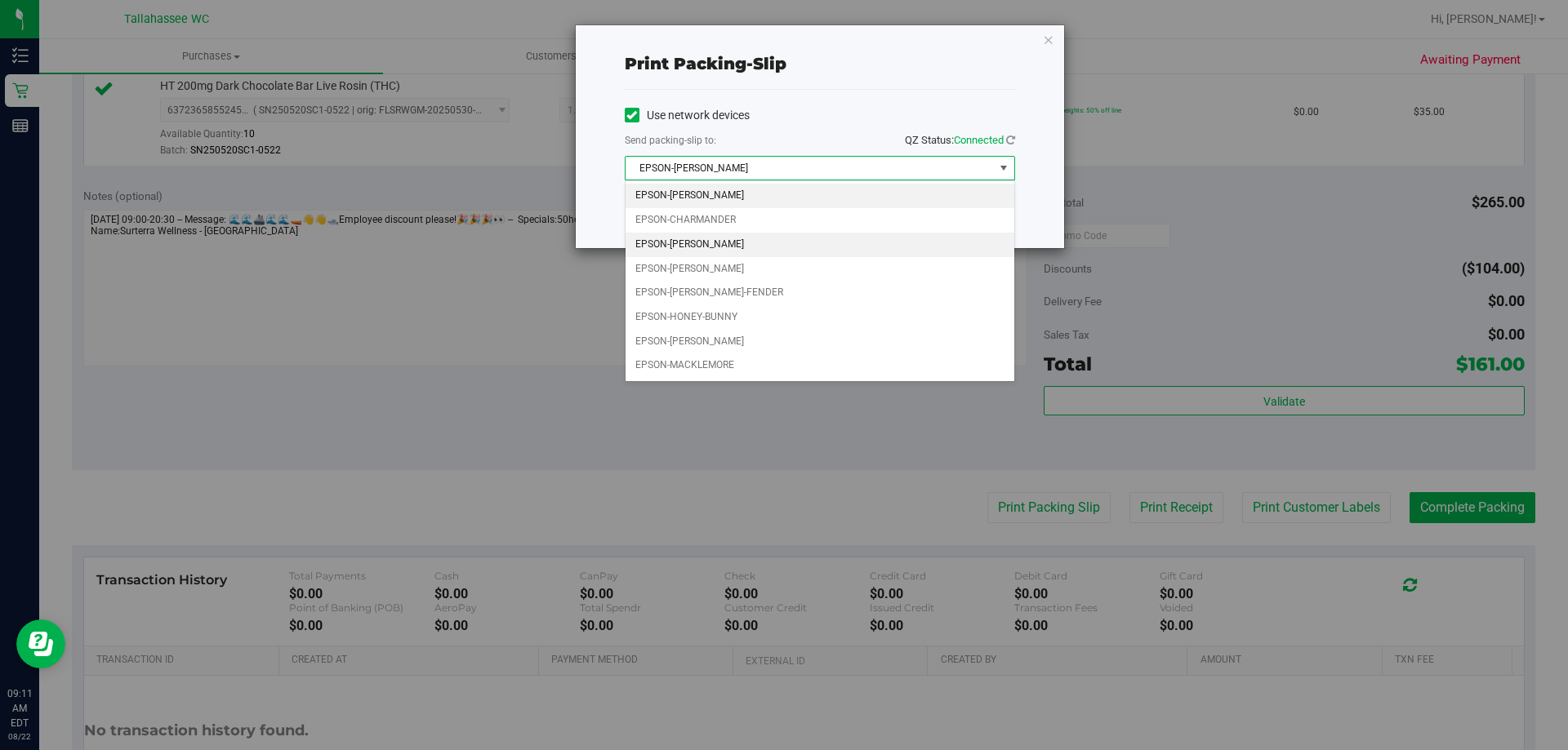
click at [717, 249] on li "EPSON-[PERSON_NAME]" at bounding box center [820, 245] width 389 height 25
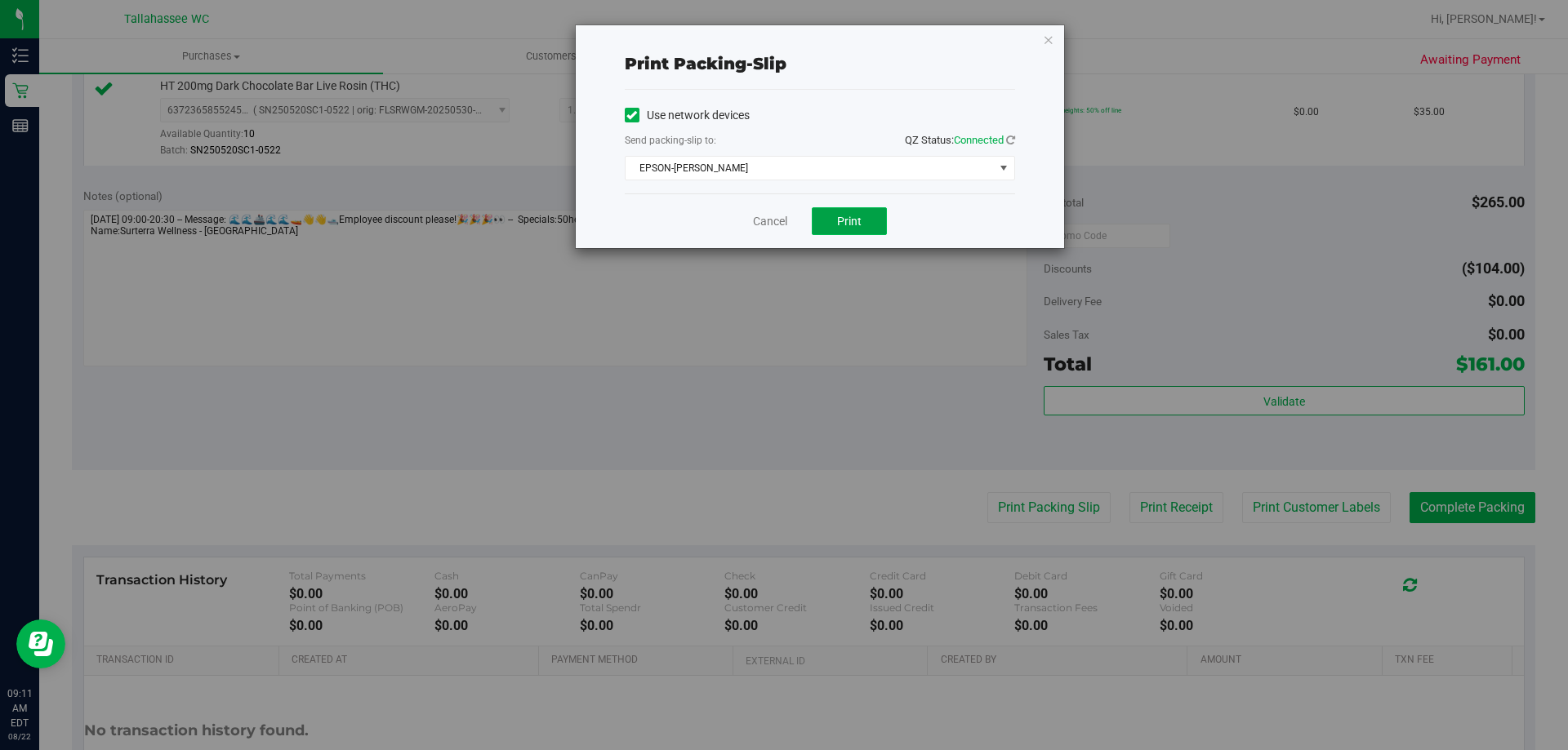
click at [874, 215] on button "Print" at bounding box center [849, 221] width 75 height 28
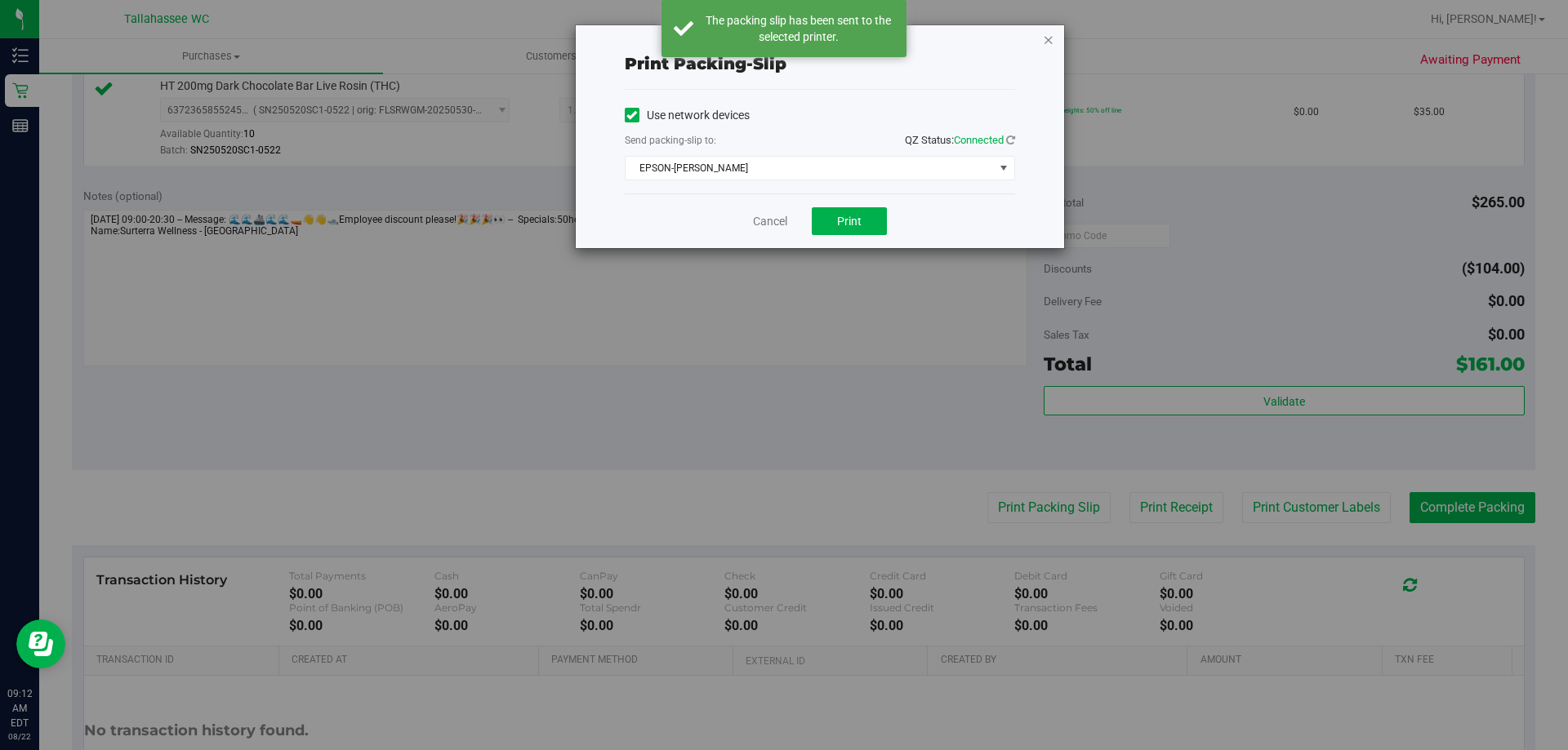
click at [1049, 34] on icon "button" at bounding box center [1049, 39] width 12 height 20
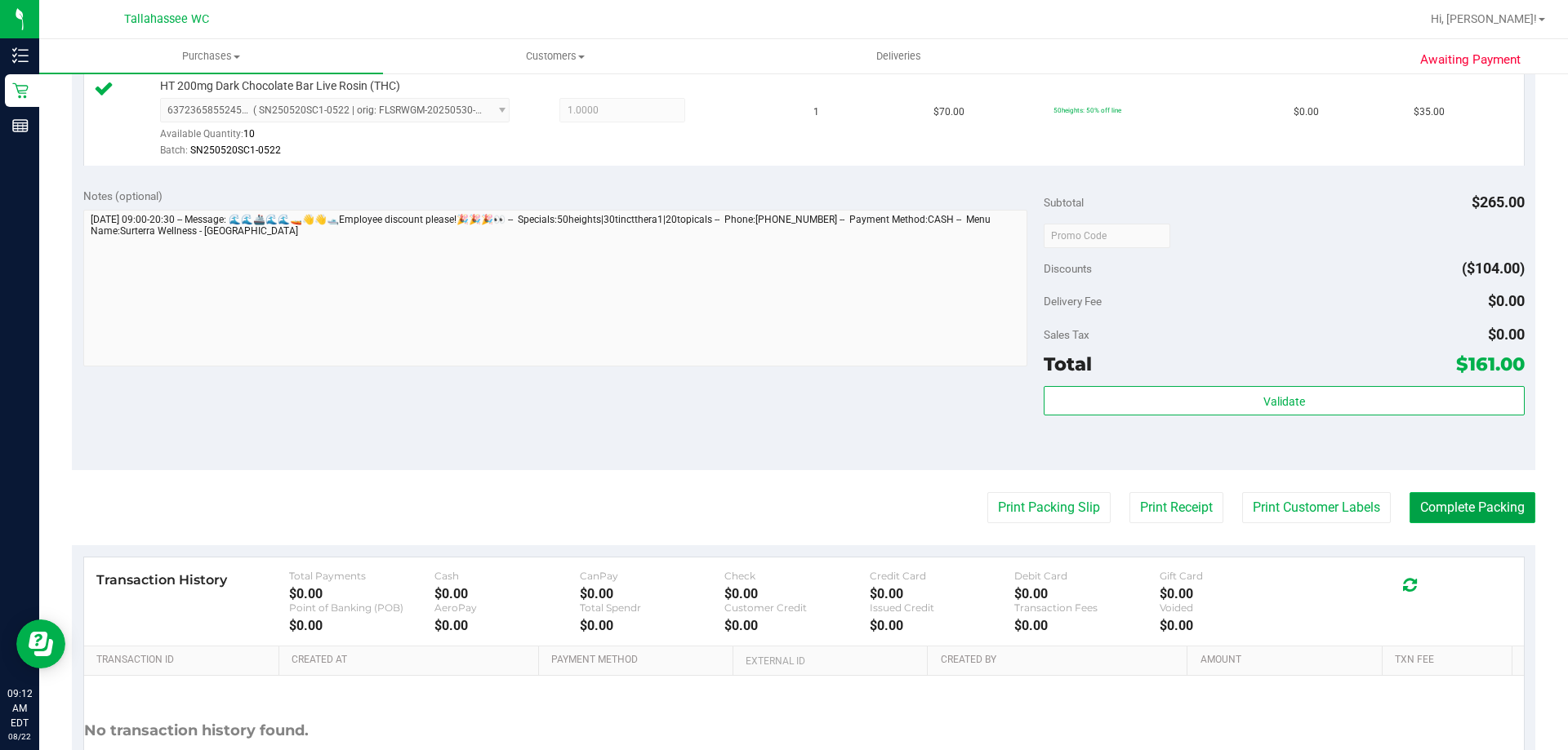
click at [1473, 507] on button "Complete Packing" at bounding box center [1473, 508] width 126 height 31
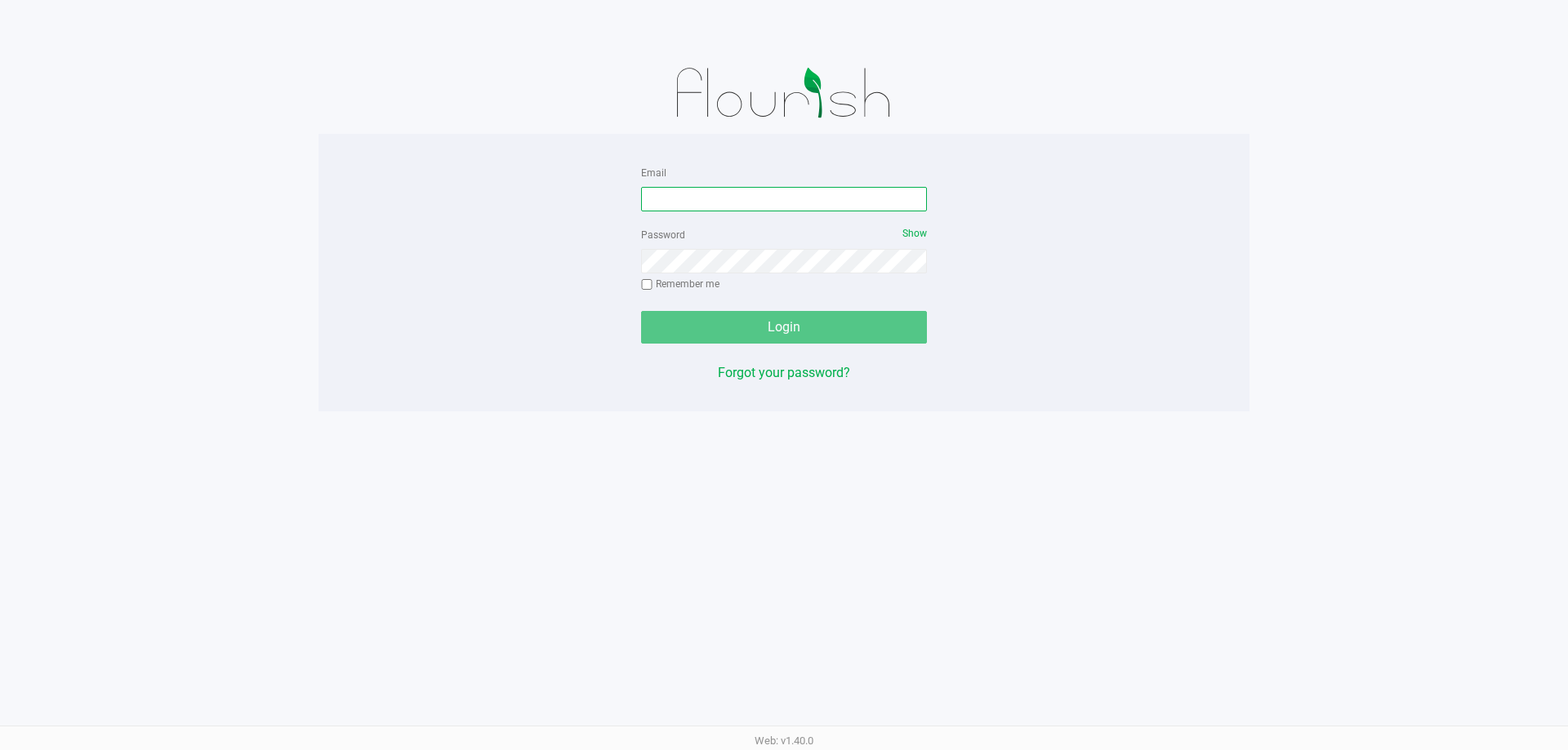
click at [727, 190] on input "Email" at bounding box center [784, 200] width 286 height 25
click at [1022, 186] on div "Email Password Show Remember me Login Forgot your password?" at bounding box center [784, 272] width 931 height 220
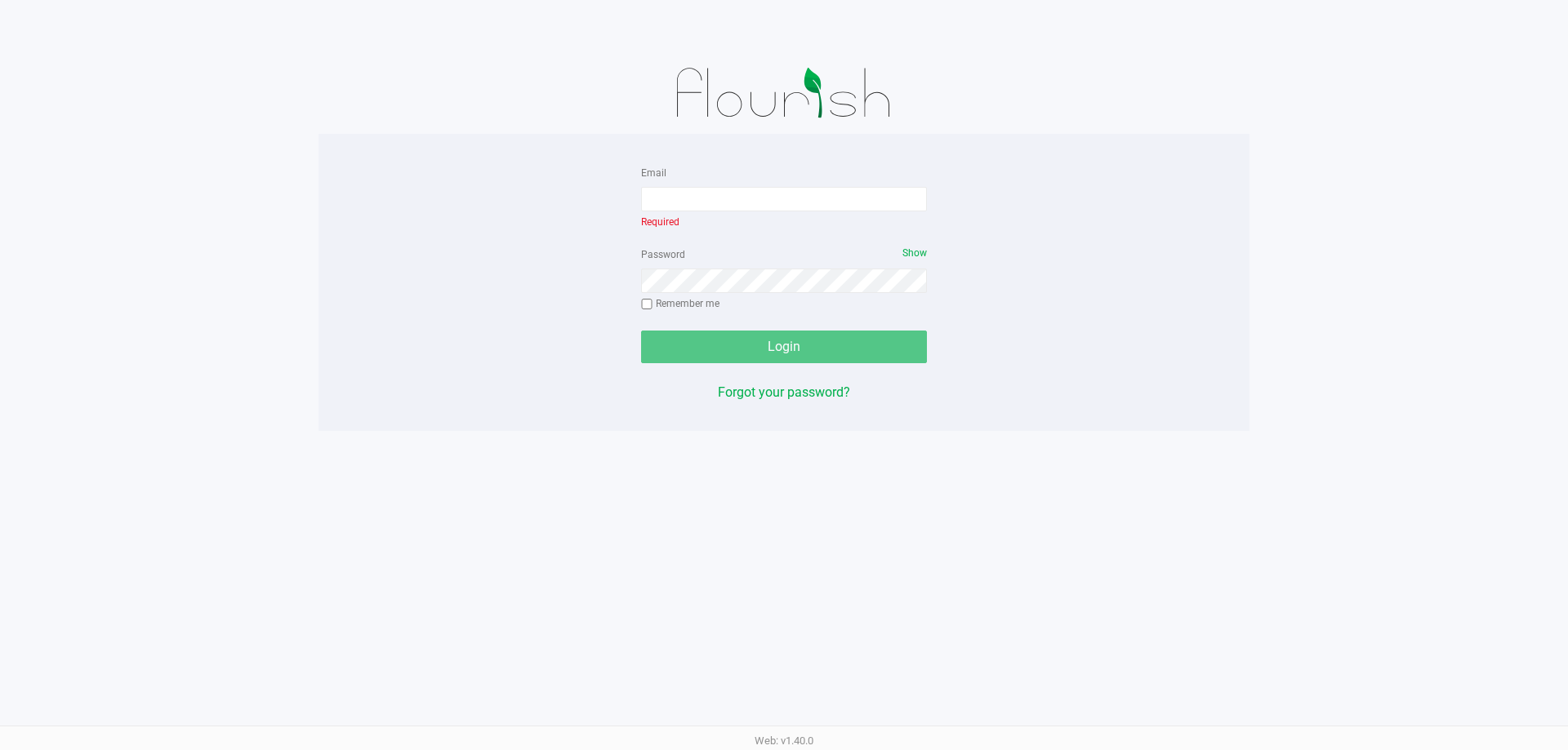
click at [1041, 186] on div "Email Required Password Show Remember me Login Forgot your password?" at bounding box center [784, 282] width 931 height 240
click at [720, 201] on input "Email" at bounding box center [784, 200] width 286 height 25
type input "C"
type input "[EMAIL_ADDRESS][DOMAIN_NAME]"
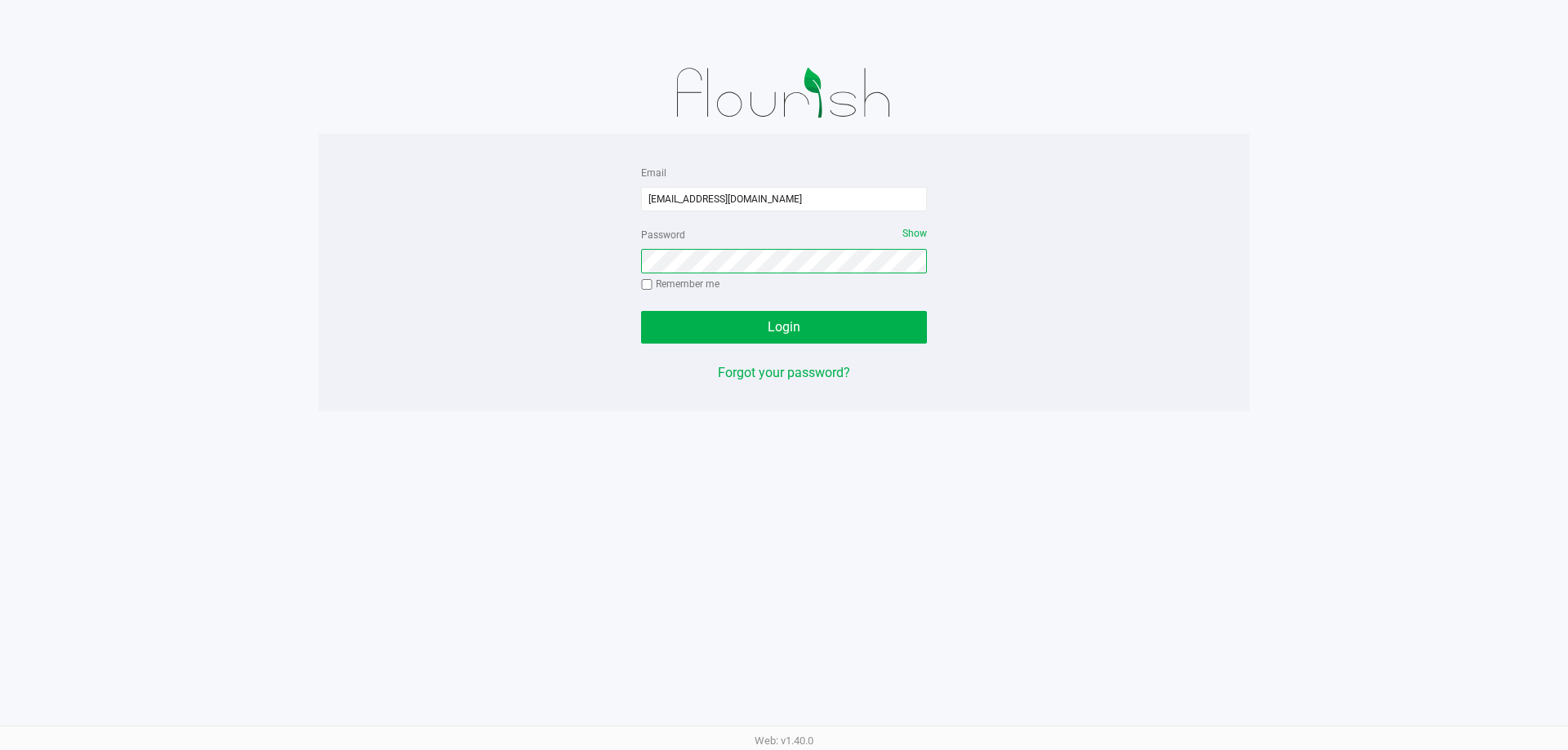
click at [641, 311] on button "Login" at bounding box center [784, 327] width 286 height 33
